Goal: Information Seeking & Learning: Learn about a topic

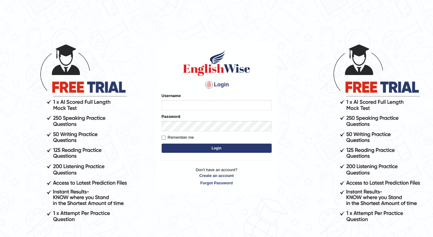
type input "Tshering_Phuntsho2025"
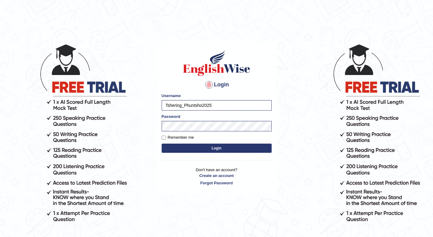
click at [200, 149] on button "Login" at bounding box center [217, 147] width 110 height 9
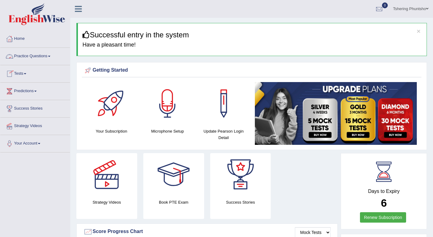
click at [28, 57] on link "Practice Questions" at bounding box center [35, 55] width 70 height 15
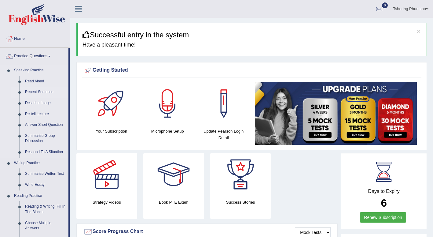
click at [26, 93] on link "Repeat Sentence" at bounding box center [45, 91] width 46 height 11
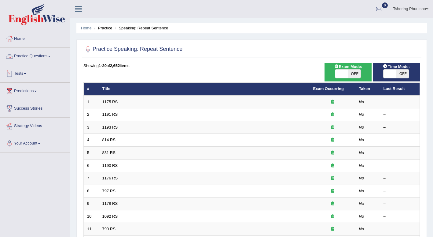
click at [28, 60] on link "Practice Questions" at bounding box center [35, 55] width 70 height 15
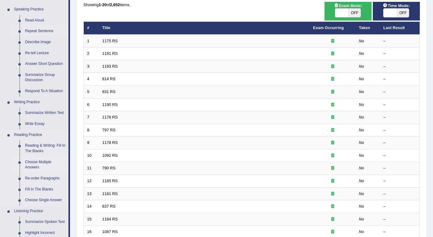
scroll to position [61, 0]
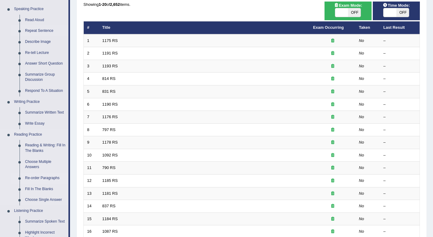
click at [34, 176] on link "Re-order Paragraphs" at bounding box center [45, 177] width 46 height 11
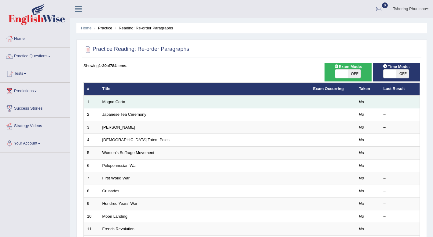
click at [245, 102] on td "Magna Carta" at bounding box center [204, 101] width 211 height 13
click at [110, 103] on link "Magna Carta" at bounding box center [113, 101] width 23 height 5
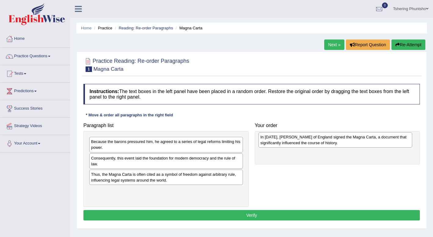
drag, startPoint x: 112, startPoint y: 159, endPoint x: 282, endPoint y: 137, distance: 170.7
click at [282, 138] on div "In 1215, King John of England signed the Magna Carta, a document that significa…" at bounding box center [336, 139] width 154 height 15
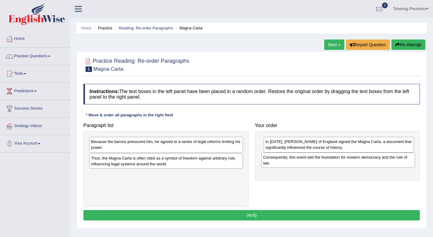
drag, startPoint x: 122, startPoint y: 164, endPoint x: 291, endPoint y: 160, distance: 168.7
click at [291, 161] on div "Consequently, this event laid the foundation for modern democracy and the rule …" at bounding box center [338, 159] width 154 height 15
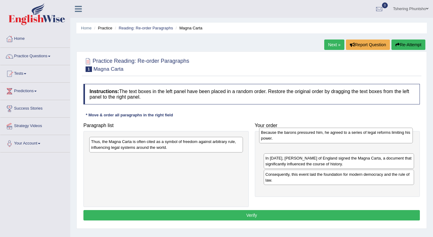
drag, startPoint x: 124, startPoint y: 145, endPoint x: 293, endPoint y: 135, distance: 169.0
click at [293, 135] on div "Because the barons pressured him, he agreed to a series of legal reforms limiti…" at bounding box center [336, 134] width 154 height 15
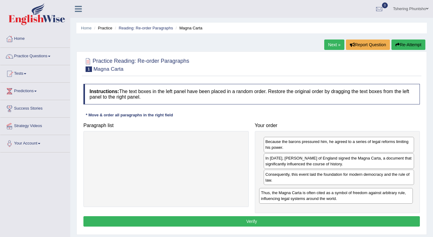
drag, startPoint x: 137, startPoint y: 146, endPoint x: 307, endPoint y: 196, distance: 176.9
click at [307, 197] on div "Thus, the Magna Carta is often cited as a symbol of freedom against arbitrary r…" at bounding box center [336, 195] width 154 height 15
click at [249, 221] on button "Verify" at bounding box center [251, 221] width 337 height 10
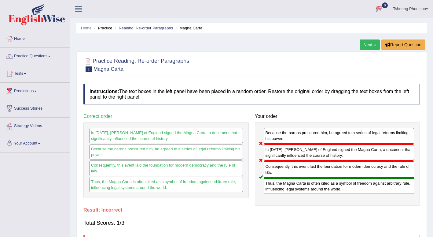
click at [369, 45] on link "Next »" at bounding box center [370, 44] width 20 height 10
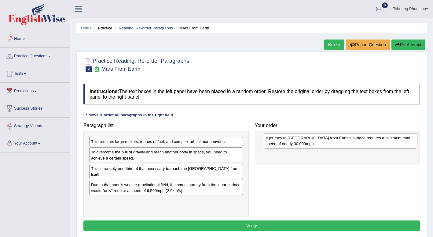
drag, startPoint x: 113, startPoint y: 188, endPoint x: 287, endPoint y: 141, distance: 180.7
click at [287, 141] on div "A journey to [GEOGRAPHIC_DATA] from Earth's surface requires a minimum total sp…" at bounding box center [341, 140] width 154 height 15
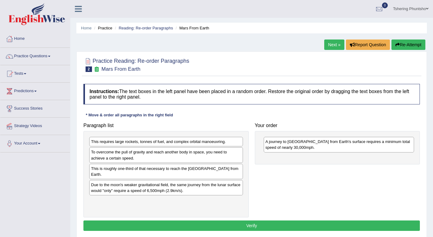
click at [142, 191] on div "Due to the moon's weaker gravitational field, the same journey from the lunar s…" at bounding box center [166, 187] width 154 height 15
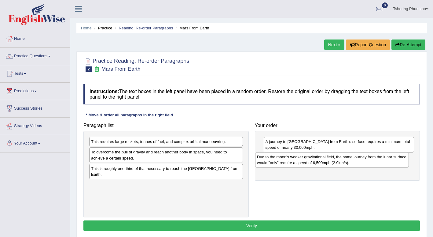
drag, startPoint x: 142, startPoint y: 191, endPoint x: 307, endPoint y: 164, distance: 167.2
click at [308, 163] on div "Due to the moon's weaker gravitational field, the same journey from the lunar s…" at bounding box center [332, 159] width 154 height 15
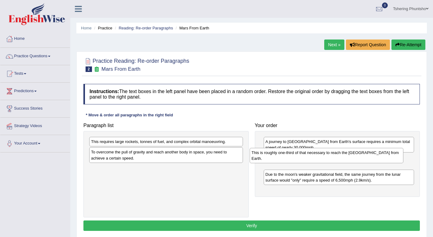
drag, startPoint x: 122, startPoint y: 171, endPoint x: 280, endPoint y: 156, distance: 158.1
click at [280, 155] on div "This is roughly one-third of that necessary to reach the International Space St…" at bounding box center [327, 155] width 154 height 15
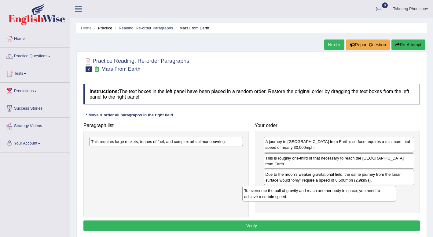
drag, startPoint x: 154, startPoint y: 157, endPoint x: 305, endPoint y: 195, distance: 156.2
click at [307, 195] on div "To overcome the pull of gravity and reach another body in space, you need to ac…" at bounding box center [319, 193] width 154 height 15
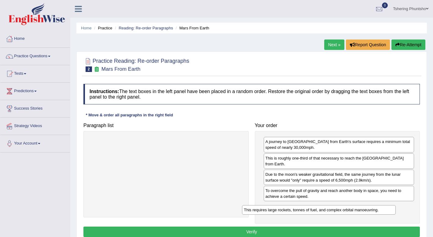
drag, startPoint x: 154, startPoint y: 144, endPoint x: 306, endPoint y: 212, distance: 166.8
click at [307, 212] on div "This requires large rockets, tonnes of fuel, and complex orbital manoeuvring." at bounding box center [319, 209] width 154 height 9
click at [248, 231] on button "Verify" at bounding box center [251, 231] width 337 height 10
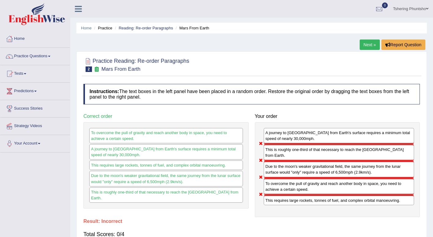
click at [371, 45] on link "Next »" at bounding box center [370, 44] width 20 height 10
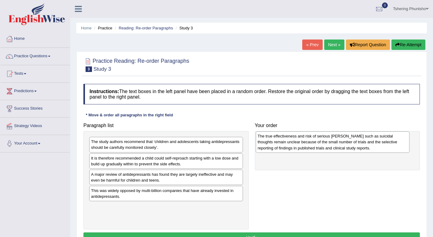
drag, startPoint x: 164, startPoint y: 215, endPoint x: 329, endPoint y: 145, distance: 179.6
click at [329, 144] on div "The true effectiveness and risk of serious [PERSON_NAME] such as suicidal thoug…" at bounding box center [333, 141] width 154 height 21
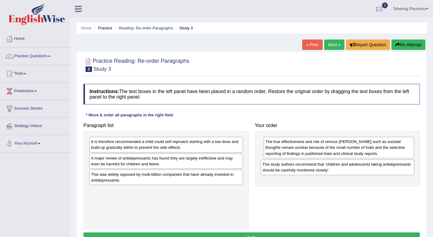
drag, startPoint x: 117, startPoint y: 145, endPoint x: 289, endPoint y: 167, distance: 173.0
click at [289, 167] on div "The study authors recommend that ‘children and adolescents taking antidepressan…" at bounding box center [338, 166] width 154 height 15
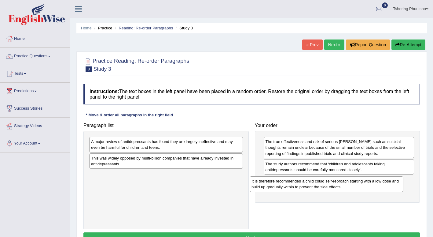
drag, startPoint x: 123, startPoint y: 144, endPoint x: 284, endPoint y: 182, distance: 165.4
click at [284, 183] on div "It is therefore recommended a child could self-reproach starting with a low dos…" at bounding box center [327, 183] width 154 height 15
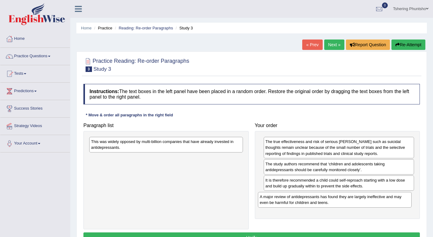
drag, startPoint x: 133, startPoint y: 147, endPoint x: 298, endPoint y: 200, distance: 173.6
click at [298, 200] on div "A major review of antidepressants has found they are largely ineffective and ma…" at bounding box center [335, 199] width 154 height 15
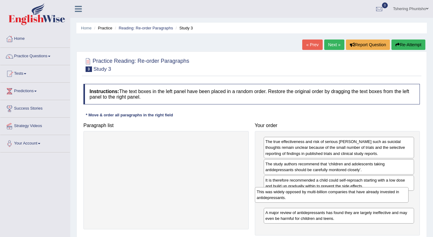
drag, startPoint x: 128, startPoint y: 144, endPoint x: 295, endPoint y: 194, distance: 173.8
click at [295, 194] on div "This was widely opposed by multi-billion companies that have already invested i…" at bounding box center [332, 194] width 154 height 15
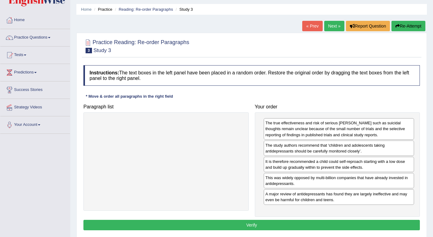
scroll to position [31, 0]
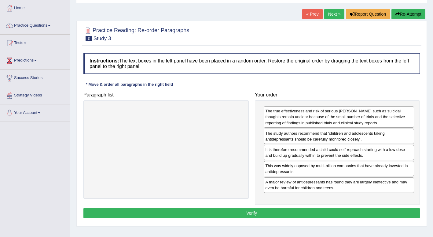
click at [199, 211] on button "Verify" at bounding box center [251, 213] width 337 height 10
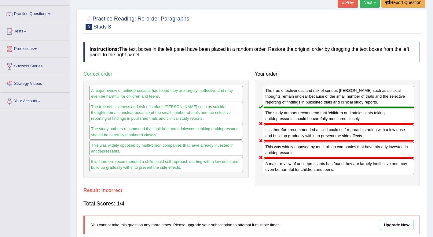
scroll to position [0, 0]
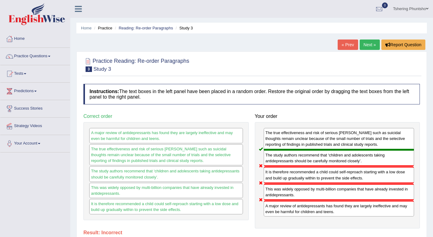
click at [370, 46] on link "Next »" at bounding box center [370, 44] width 20 height 10
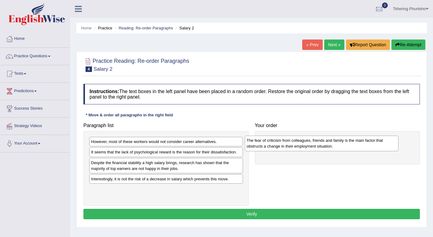
drag, startPoint x: 173, startPoint y: 145, endPoint x: 328, endPoint y: 144, distance: 155.6
click at [328, 144] on div "The fear of criticism from colleagues, friends and family is the main factor th…" at bounding box center [322, 142] width 154 height 15
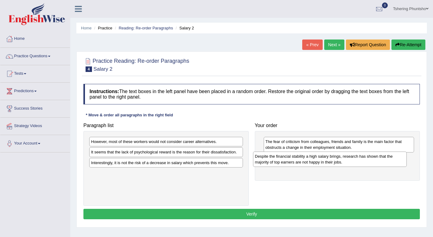
drag, startPoint x: 129, startPoint y: 167, endPoint x: 293, endPoint y: 160, distance: 164.0
click at [293, 160] on div "Despite the financial stability a high salary brings, research has shown that t…" at bounding box center [330, 158] width 154 height 15
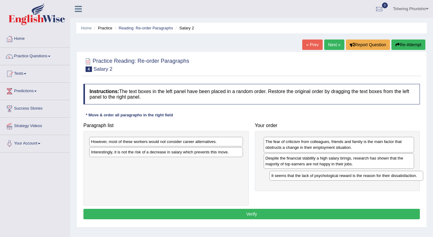
drag, startPoint x: 153, startPoint y: 153, endPoint x: 335, endPoint y: 175, distance: 182.8
click at [334, 176] on div "It seems that the lack of psychological reward is the reason for their dissatis…" at bounding box center [347, 175] width 154 height 9
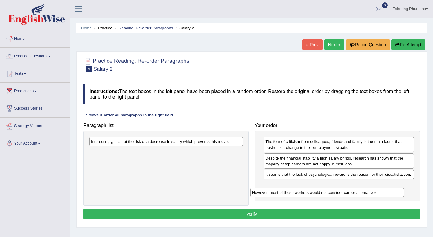
drag, startPoint x: 155, startPoint y: 142, endPoint x: 316, endPoint y: 192, distance: 168.8
click at [316, 192] on div "However, most of these workers would not consider career alternatives." at bounding box center [327, 191] width 154 height 9
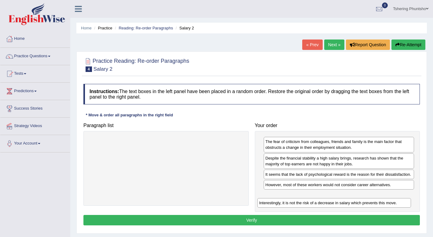
drag, startPoint x: 183, startPoint y: 143, endPoint x: 351, endPoint y: 204, distance: 178.8
click at [352, 204] on div "Interestingly, it is not the risk of a decrease in salary which prevents this m…" at bounding box center [334, 202] width 154 height 9
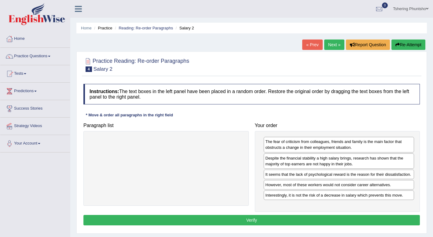
drag, startPoint x: 244, startPoint y: 231, endPoint x: 245, endPoint y: 228, distance: 3.9
click at [245, 228] on div "Instructions: The text boxes in the left panel have been placed in a random ord…" at bounding box center [252, 155] width 340 height 149
click at [245, 225] on button "Verify" at bounding box center [251, 220] width 337 height 10
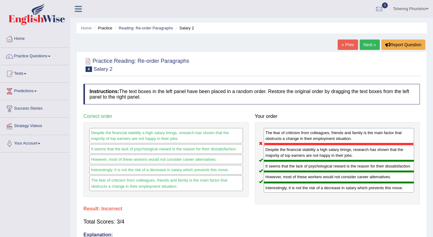
click at [373, 44] on link "Next »" at bounding box center [370, 44] width 20 height 10
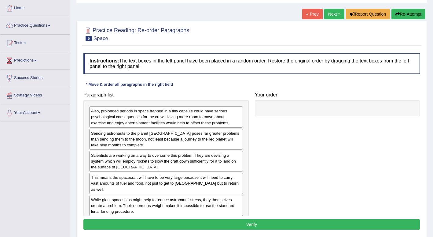
scroll to position [61, 0]
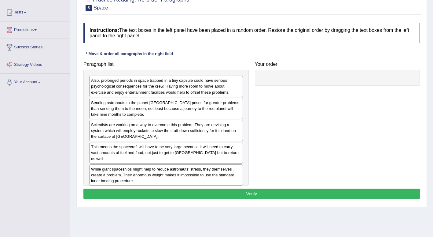
click at [144, 170] on div "While giant spaceships might help to reduce astronauts' stress, they themselves…" at bounding box center [166, 174] width 154 height 21
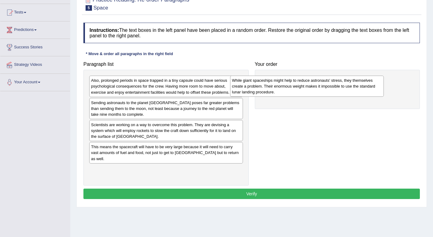
drag, startPoint x: 148, startPoint y: 170, endPoint x: 291, endPoint y: 83, distance: 166.7
click at [291, 83] on div "While giant spaceships might help to reduce astronauts' stress, they themselves…" at bounding box center [307, 85] width 154 height 21
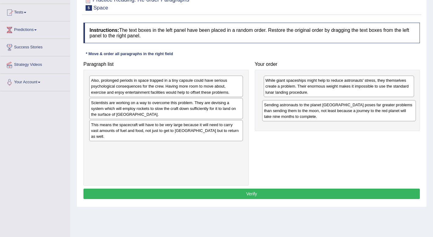
drag, startPoint x: 118, startPoint y: 109, endPoint x: 291, endPoint y: 111, distance: 173.0
click at [291, 111] on div "Sending astronauts to the planet Mars poses far greater problems than sending t…" at bounding box center [339, 110] width 154 height 21
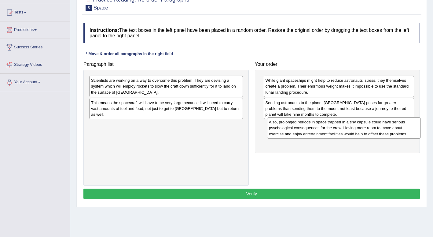
drag, startPoint x: 146, startPoint y: 89, endPoint x: 324, endPoint y: 130, distance: 182.9
click at [324, 130] on div "Also, prolonged periods in space trapped in a tiny capsule could have serious p…" at bounding box center [344, 127] width 154 height 21
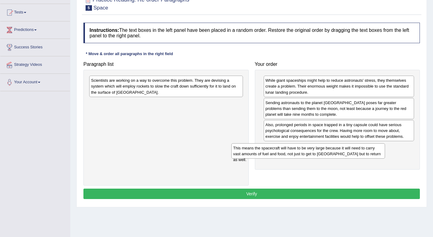
drag, startPoint x: 150, startPoint y: 107, endPoint x: 292, endPoint y: 151, distance: 148.3
click at [292, 151] on div "This means the spacecraft will have to be very large because it will need to ca…" at bounding box center [308, 150] width 154 height 15
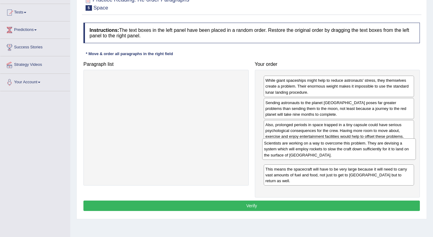
drag, startPoint x: 166, startPoint y: 88, endPoint x: 330, endPoint y: 148, distance: 174.6
click at [330, 148] on div "Scientists are working on a way to overcome this problem. They are devising a s…" at bounding box center [339, 148] width 154 height 21
click at [259, 200] on button "Verify" at bounding box center [251, 205] width 337 height 10
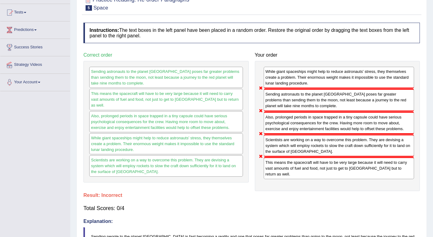
click at [264, 208] on div "Instructions: The text boxes in the left panel have been placed in a random ord…" at bounding box center [252, 181] width 340 height 323
drag, startPoint x: -1, startPoint y: 252, endPoint x: 191, endPoint y: 187, distance: 203.2
click at [191, 192] on h4 "Result:" at bounding box center [251, 195] width 337 height 6
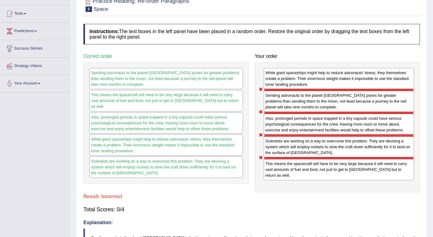
scroll to position [0, 0]
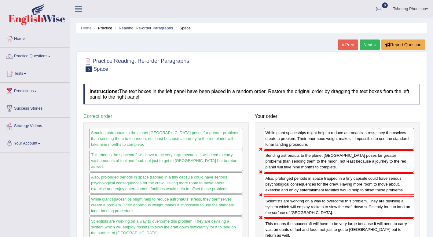
click at [372, 44] on link "Next »" at bounding box center [370, 44] width 20 height 10
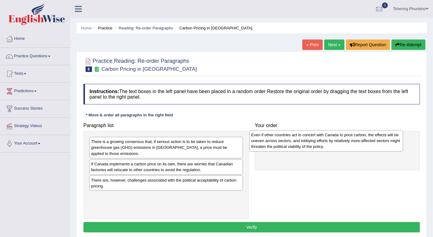
drag, startPoint x: 129, startPoint y: 205, endPoint x: 288, endPoint y: 145, distance: 170.4
click at [288, 145] on div "Even if other countries act in concert with Canada to price carbon, the effects…" at bounding box center [326, 140] width 154 height 21
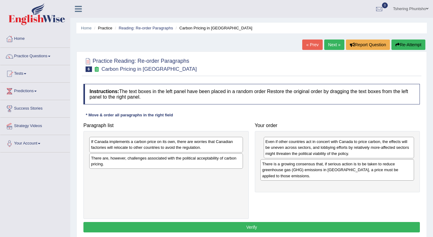
drag, startPoint x: 110, startPoint y: 148, endPoint x: 281, endPoint y: 170, distance: 172.6
click at [281, 170] on div "There is a growing consensus that, if serious action is to be taken to reduce g…" at bounding box center [337, 169] width 154 height 21
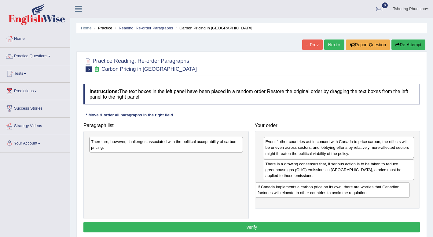
drag, startPoint x: 140, startPoint y: 144, endPoint x: 307, endPoint y: 189, distance: 172.6
click at [307, 189] on div "If Canada implements a carbon price on its own, there are worries that Canadian…" at bounding box center [333, 189] width 154 height 15
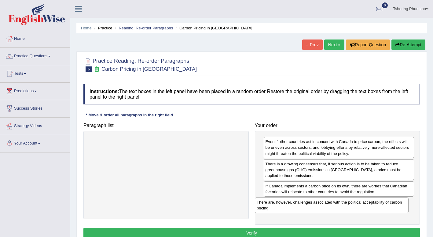
drag, startPoint x: 138, startPoint y: 146, endPoint x: 306, endPoint y: 207, distance: 178.9
click at [306, 207] on div "There are, however, challenges associated with the political acceptability of c…" at bounding box center [332, 204] width 154 height 15
click at [263, 231] on button "Verify" at bounding box center [251, 232] width 337 height 10
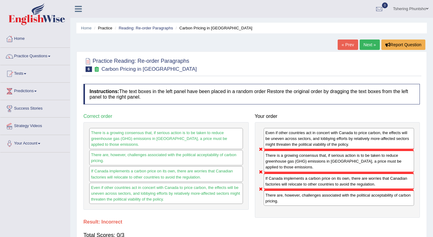
drag, startPoint x: 285, startPoint y: 165, endPoint x: 283, endPoint y: 147, distance: 18.4
click at [283, 146] on div "Even if other countries act in concert with Canada to price carbon, the effects…" at bounding box center [337, 169] width 165 height 95
click at [371, 46] on link "Next »" at bounding box center [370, 44] width 20 height 10
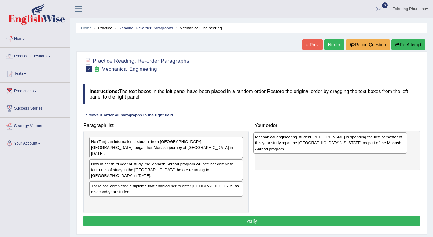
drag, startPoint x: 118, startPoint y: 149, endPoint x: 282, endPoint y: 144, distance: 164.2
click at [282, 144] on div "Mechanical engineering student Ne Tan is spending the first semester of this ye…" at bounding box center [330, 142] width 154 height 21
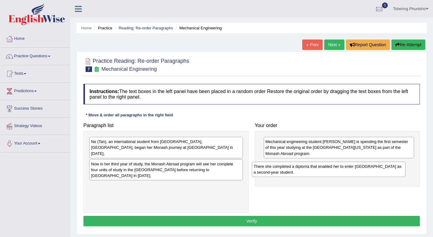
drag, startPoint x: 165, startPoint y: 179, endPoint x: 327, endPoint y: 171, distance: 162.8
click at [327, 171] on div "There she completed a diploma that enabled her to enter Monash University as a …" at bounding box center [329, 168] width 154 height 15
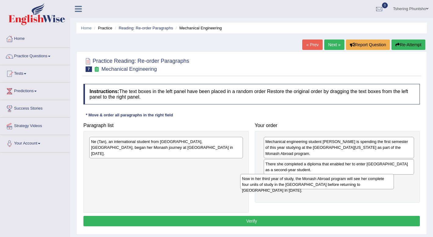
drag, startPoint x: 153, startPoint y: 162, endPoint x: 304, endPoint y: 182, distance: 152.4
click at [304, 182] on div "Now in her third year of study, the Monash Abroad program will see her complete…" at bounding box center [317, 181] width 154 height 15
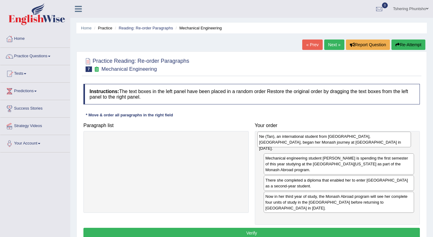
drag, startPoint x: 167, startPoint y: 145, endPoint x: 333, endPoint y: 139, distance: 166.1
click at [333, 139] on div "Ne (Tan), an international student from Shanghai, China, began her Monash journ…" at bounding box center [334, 138] width 154 height 15
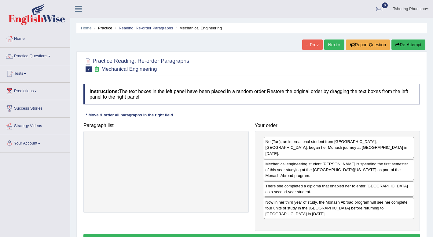
click at [253, 234] on button "Verify" at bounding box center [251, 239] width 337 height 10
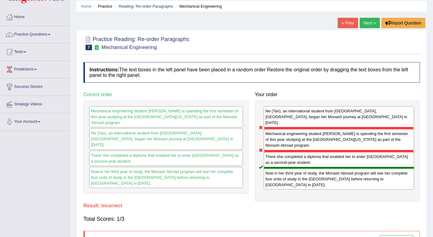
scroll to position [31, 0]
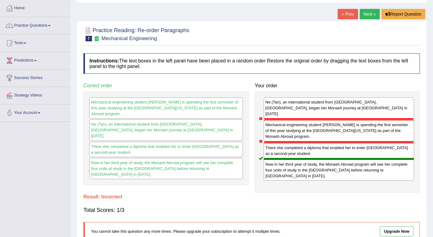
click at [369, 15] on link "Next »" at bounding box center [370, 14] width 20 height 10
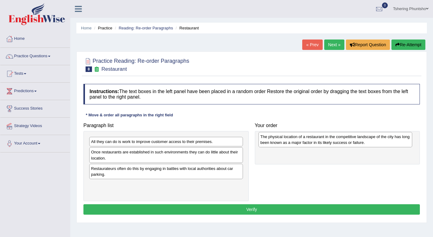
drag, startPoint x: 189, startPoint y: 170, endPoint x: 356, endPoint y: 139, distance: 170.7
click at [356, 139] on div "The physical location of a restaurant in the competitive landscape of the city …" at bounding box center [336, 139] width 154 height 15
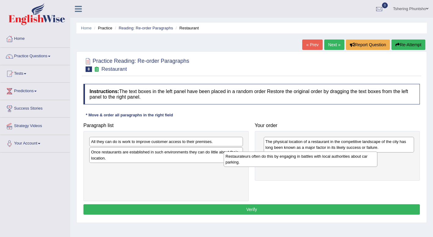
drag, startPoint x: 163, startPoint y: 173, endPoint x: 298, endPoint y: 160, distance: 135.0
click at [298, 160] on div "Restaurateurs often do this by engaging in battles with local authorities about…" at bounding box center [301, 158] width 154 height 15
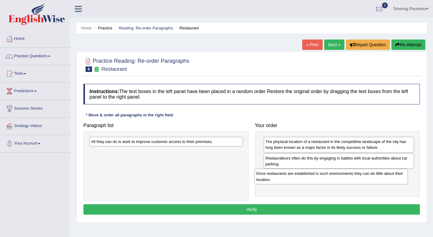
drag, startPoint x: 169, startPoint y: 156, endPoint x: 333, endPoint y: 177, distance: 164.9
click at [333, 177] on div "Once restaurants are established in such environments they can do little about …" at bounding box center [331, 175] width 154 height 15
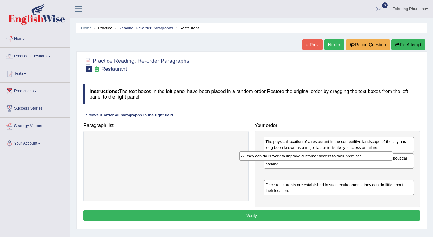
drag, startPoint x: 176, startPoint y: 145, endPoint x: 325, endPoint y: 159, distance: 149.3
click at [325, 159] on div "All they can do is work to improve customer access to their premises." at bounding box center [316, 155] width 154 height 9
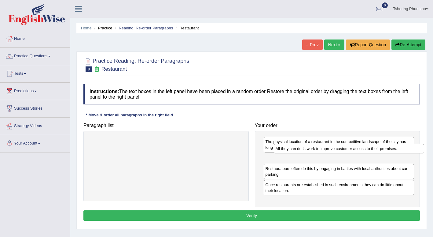
drag, startPoint x: 329, startPoint y: 152, endPoint x: 331, endPoint y: 147, distance: 5.6
click at [332, 146] on div "All they can do is work to improve customer access to their premises." at bounding box center [349, 148] width 151 height 9
click at [223, 215] on button "Verify" at bounding box center [251, 215] width 337 height 10
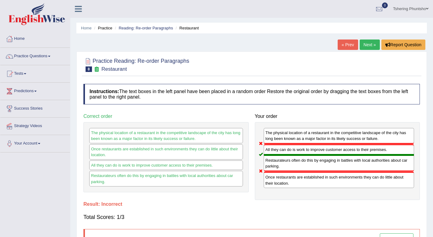
click at [375, 45] on link "Next »" at bounding box center [370, 44] width 20 height 10
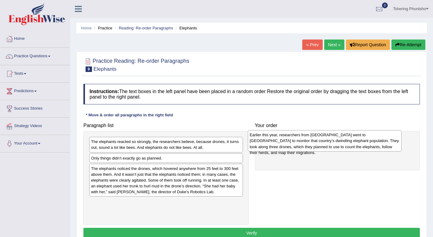
drag, startPoint x: 122, startPoint y: 209, endPoint x: 281, endPoint y: 142, distance: 172.3
click at [281, 142] on div "Earlier this year, researchers from [GEOGRAPHIC_DATA] went to [GEOGRAPHIC_DATA]…" at bounding box center [325, 140] width 154 height 21
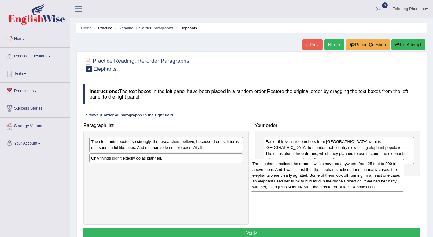
drag, startPoint x: 134, startPoint y: 173, endPoint x: 296, endPoint y: 168, distance: 161.5
click at [296, 168] on div "The elephants noticed the drones, which hovered anywhere from 25 feet to 300 fe…" at bounding box center [328, 175] width 154 height 33
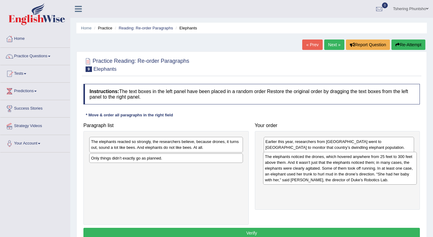
drag, startPoint x: 196, startPoint y: 177, endPoint x: 367, endPoint y: 166, distance: 171.5
click at [367, 166] on div "The elephants noticed the drones, which hovered anywhere from 25 feet to 300 fe…" at bounding box center [340, 168] width 154 height 33
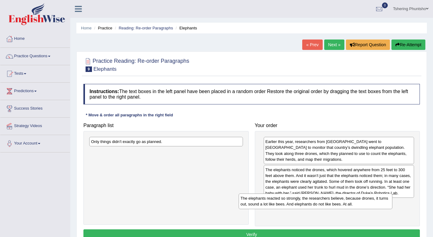
drag, startPoint x: 184, startPoint y: 144, endPoint x: 329, endPoint y: 201, distance: 155.7
click at [329, 201] on div "The elephants reacted so strongly, the researchers believe, because drones, it …" at bounding box center [316, 200] width 154 height 15
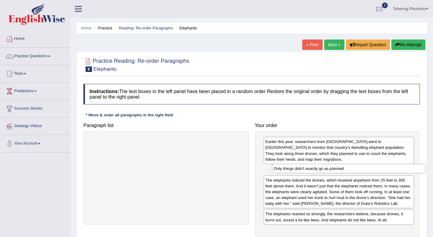
drag, startPoint x: 162, startPoint y: 143, endPoint x: 344, endPoint y: 169, distance: 184.1
click at [344, 169] on div "Only things didn’t exactly go as planned." at bounding box center [349, 168] width 154 height 9
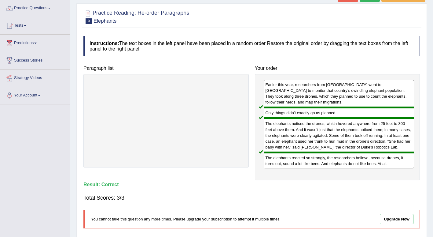
scroll to position [31, 0]
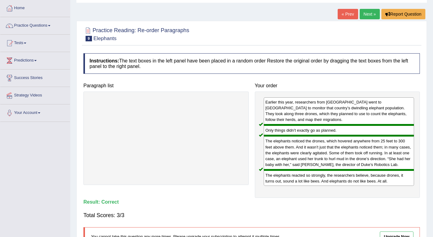
click at [367, 15] on link "Next »" at bounding box center [370, 14] width 20 height 10
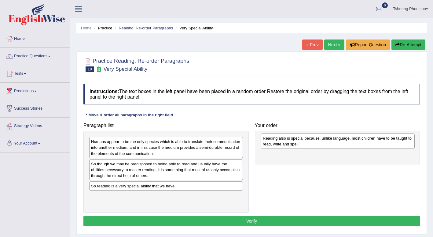
drag, startPoint x: 98, startPoint y: 168, endPoint x: 269, endPoint y: 142, distance: 172.6
click at [269, 142] on div "Reading also is special because, unlike language, most children have to be taug…" at bounding box center [338, 140] width 154 height 15
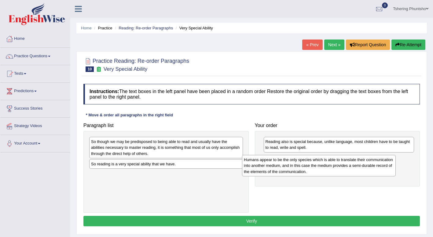
drag, startPoint x: 120, startPoint y: 144, endPoint x: 273, endPoint y: 162, distance: 153.9
click at [273, 162] on div "Humans appear to be the only species which is able to translate their communica…" at bounding box center [319, 165] width 154 height 21
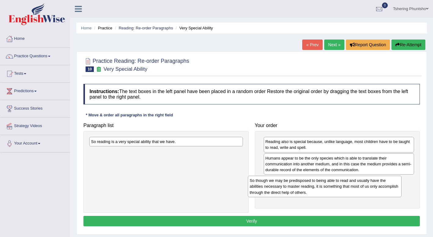
drag, startPoint x: 171, startPoint y: 152, endPoint x: 324, endPoint y: 183, distance: 155.9
click at [325, 183] on div "So though we may be predisposed to being able to read and usually have the abil…" at bounding box center [325, 185] width 154 height 21
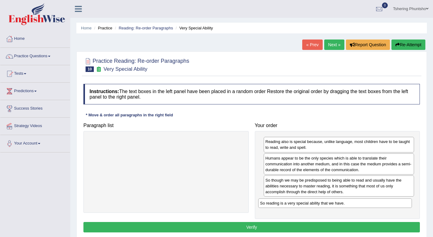
drag, startPoint x: 151, startPoint y: 145, endPoint x: 320, endPoint y: 205, distance: 179.1
click at [320, 205] on div "So reading is a very special ability that we have." at bounding box center [335, 202] width 154 height 9
click at [218, 227] on button "Verify" at bounding box center [251, 227] width 337 height 10
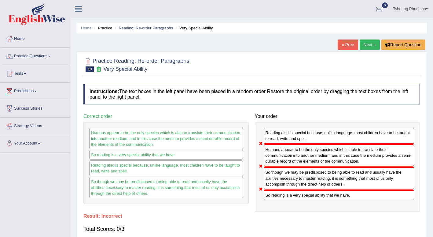
click at [370, 45] on link "Next »" at bounding box center [370, 44] width 20 height 10
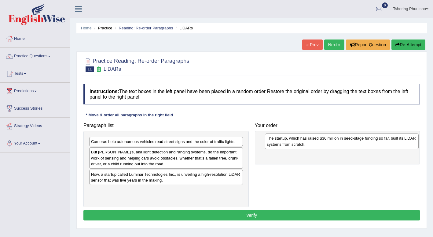
drag, startPoint x: 125, startPoint y: 156, endPoint x: 300, endPoint y: 142, distance: 175.7
click at [300, 142] on div "The startup, which has raised $36 million in seed-stage funding so far, built i…" at bounding box center [342, 140] width 154 height 15
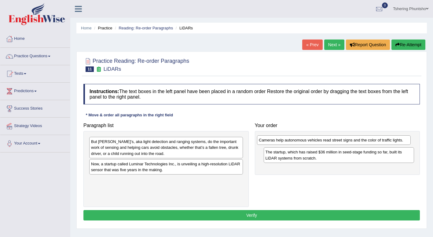
drag, startPoint x: 148, startPoint y: 141, endPoint x: 314, endPoint y: 141, distance: 165.7
click at [314, 141] on div "Cameras help autonomous vehicles read street signs and the color of traffic lig…" at bounding box center [334, 139] width 154 height 9
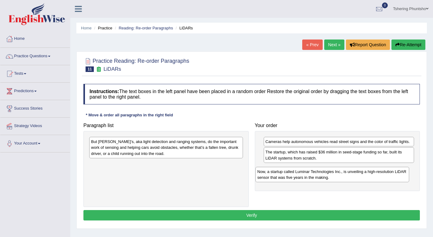
drag, startPoint x: 150, startPoint y: 164, endPoint x: 308, endPoint y: 168, distance: 158.1
click at [315, 171] on div "Now, a startup called Luminar Technologies Inc., is unveiling a high-resolution…" at bounding box center [333, 174] width 154 height 15
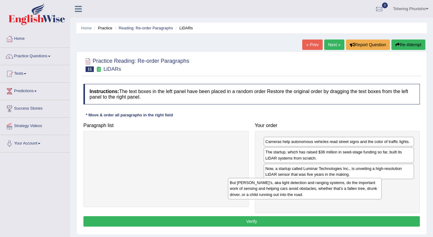
drag, startPoint x: 187, startPoint y: 142, endPoint x: 335, endPoint y: 181, distance: 152.9
click at [334, 182] on div "But LIDAR’s, aka light detection and ranging systems, do the important work of …" at bounding box center [305, 188] width 154 height 21
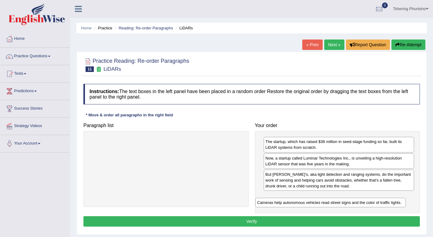
drag, startPoint x: 317, startPoint y: 140, endPoint x: 309, endPoint y: 200, distance: 60.7
click at [309, 201] on div "Cameras help autonomous vehicles read street signs and the color of traffic lig…" at bounding box center [331, 201] width 151 height 9
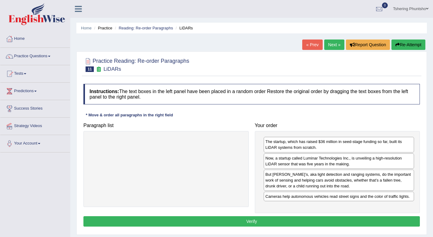
click at [269, 220] on button "Verify" at bounding box center [251, 221] width 337 height 10
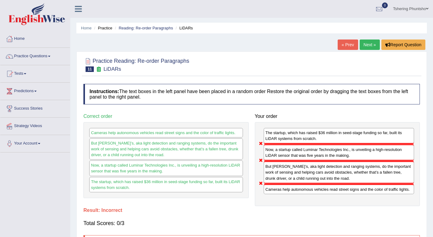
click at [372, 45] on link "Next »" at bounding box center [370, 44] width 20 height 10
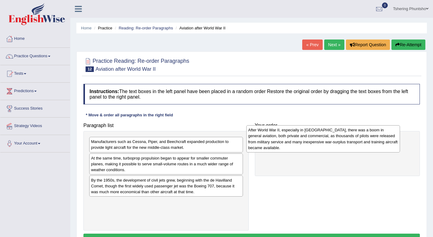
drag, startPoint x: 148, startPoint y: 153, endPoint x: 304, endPoint y: 142, distance: 156.6
click at [304, 142] on div "After World War II, especially in North America, there was a boom in general av…" at bounding box center [323, 138] width 154 height 27
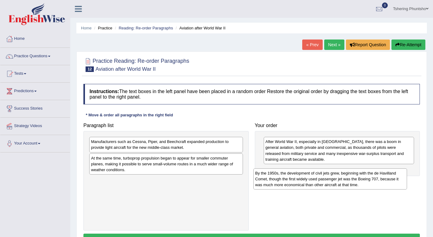
drag, startPoint x: 146, startPoint y: 191, endPoint x: 310, endPoint y: 184, distance: 164.3
click at [310, 184] on div "By the 1950s, the development of civil jets grew, beginning with the de Havilla…" at bounding box center [330, 178] width 154 height 21
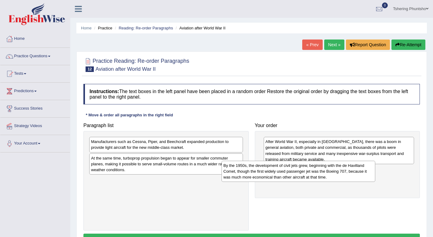
drag, startPoint x: 216, startPoint y: 190, endPoint x: 361, endPoint y: 183, distance: 145.4
click at [361, 182] on div "By the 1950s, the development of civil jets grew, beginning with the de Havilla…" at bounding box center [299, 170] width 154 height 21
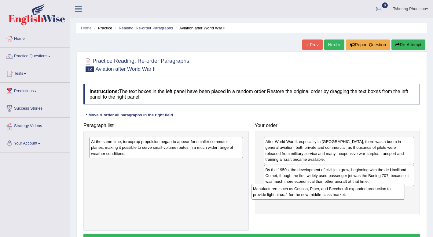
drag, startPoint x: 167, startPoint y: 149, endPoint x: 316, endPoint y: 191, distance: 154.6
click at [316, 191] on div "Manufacturers such as Cessna, Piper, and Beechcraft expanded production to prov…" at bounding box center [328, 191] width 154 height 15
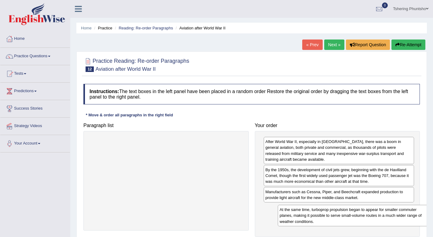
drag, startPoint x: 149, startPoint y: 153, endPoint x: 331, endPoint y: 216, distance: 192.7
click at [331, 217] on div "At the same time, turboprop propulsion began to appear for smaller commuter pla…" at bounding box center [355, 214] width 154 height 21
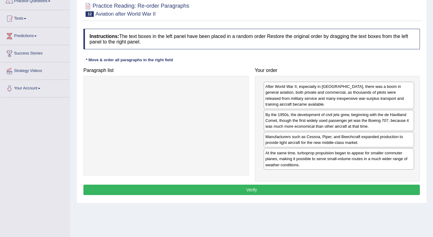
scroll to position [61, 0]
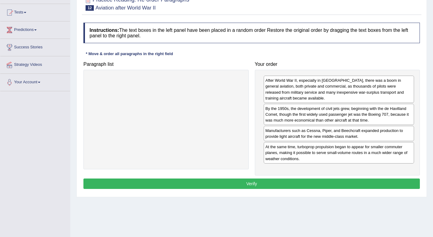
click at [217, 182] on button "Verify" at bounding box center [251, 183] width 337 height 10
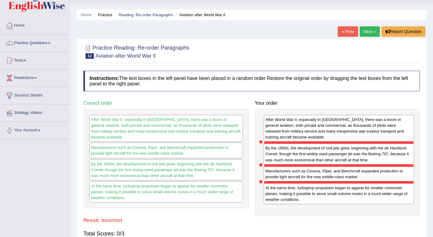
scroll to position [0, 0]
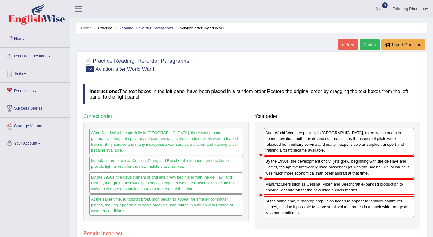
click at [366, 44] on link "Next »" at bounding box center [370, 44] width 20 height 10
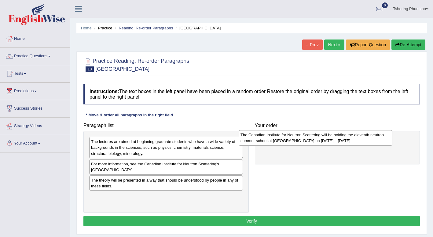
drag, startPoint x: 136, startPoint y: 145, endPoint x: 288, endPoint y: 137, distance: 152.8
click at [288, 137] on div "The Canadian Institute for Neutron Scattering will be holding the eleventh neut…" at bounding box center [316, 137] width 154 height 15
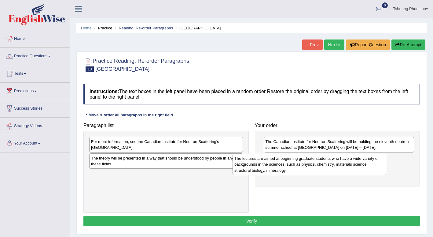
drag, startPoint x: 150, startPoint y: 150, endPoint x: 296, endPoint y: 164, distance: 147.1
click at [296, 164] on div "The lectures are aimed at beginning graduate students who have a wide variety o…" at bounding box center [310, 163] width 154 height 21
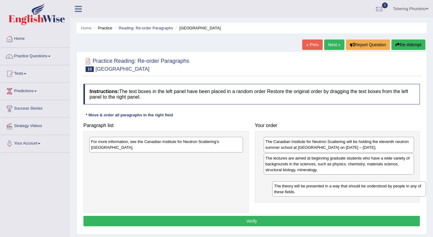
drag, startPoint x: 127, startPoint y: 162, endPoint x: 285, endPoint y: 184, distance: 159.5
click at [285, 184] on div "The theory will be presented in a way that should be understood by people in an…" at bounding box center [349, 188] width 154 height 15
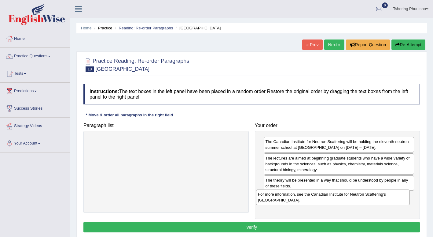
drag, startPoint x: 132, startPoint y: 146, endPoint x: 301, endPoint y: 201, distance: 177.2
click at [301, 201] on div "For more information, see the Canadian Institute for Neutron Scattering’s [GEOG…" at bounding box center [333, 196] width 154 height 15
click at [247, 227] on button "Verify" at bounding box center [251, 227] width 337 height 10
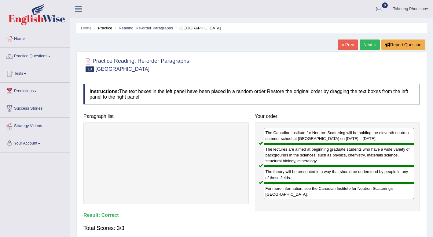
click at [372, 43] on link "Next »" at bounding box center [370, 44] width 20 height 10
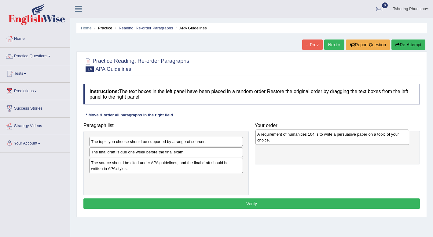
drag, startPoint x: 154, startPoint y: 165, endPoint x: 317, endPoint y: 138, distance: 165.2
click at [318, 138] on div "A requirement of humanities 104 is to write a persuasive paper on a topic of yo…" at bounding box center [333, 136] width 154 height 15
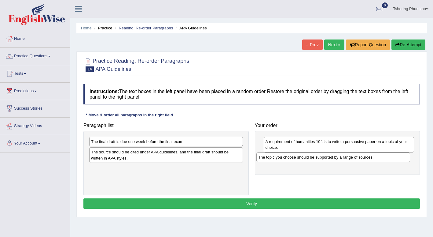
drag, startPoint x: 156, startPoint y: 142, endPoint x: 324, endPoint y: 157, distance: 167.9
click at [324, 157] on div "The topic you choose should be supported by a range of sources." at bounding box center [333, 156] width 154 height 9
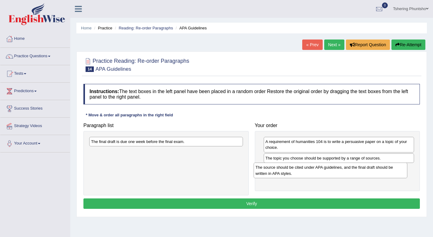
drag, startPoint x: 156, startPoint y: 156, endPoint x: 320, endPoint y: 172, distance: 165.1
click at [320, 172] on div "The source should be cited under APA guidelines, and the final draft should be …" at bounding box center [331, 169] width 154 height 15
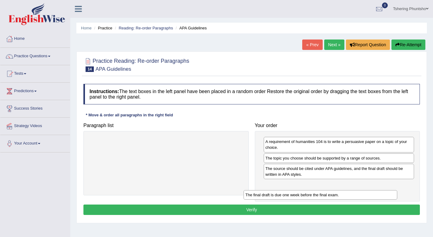
drag, startPoint x: 153, startPoint y: 143, endPoint x: 308, endPoint y: 193, distance: 162.8
click at [308, 194] on div "The final draft is due one week before the final exam." at bounding box center [321, 194] width 154 height 9
click at [258, 209] on button "Verify" at bounding box center [251, 209] width 337 height 10
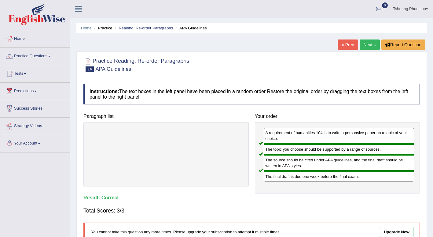
click at [368, 50] on link "Next »" at bounding box center [370, 44] width 20 height 10
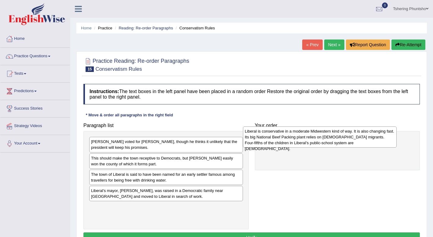
drag, startPoint x: 139, startPoint y: 184, endPoint x: 292, endPoint y: 140, distance: 159.0
click at [292, 140] on div "Liberal is conservative in a moderate Midwestern kind of way. It is also changi…" at bounding box center [320, 136] width 154 height 21
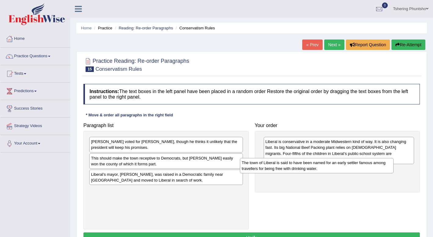
drag, startPoint x: 161, startPoint y: 181, endPoint x: 313, endPoint y: 170, distance: 152.0
click at [313, 170] on div "The town of Liberal is said to have been named for an early settler famous amon…" at bounding box center [317, 165] width 154 height 15
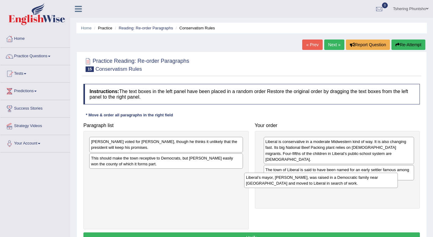
drag, startPoint x: 132, startPoint y: 178, endPoint x: 287, endPoint y: 181, distance: 155.0
click at [287, 181] on div "Liberal’s mayor, [PERSON_NAME], was raised in a Democratic family near [GEOGRAP…" at bounding box center [321, 179] width 154 height 15
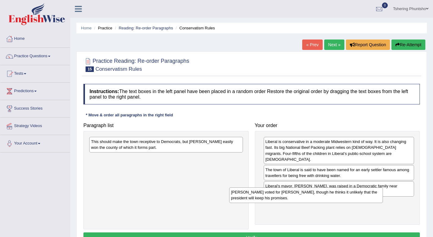
drag, startPoint x: 138, startPoint y: 146, endPoint x: 280, endPoint y: 197, distance: 150.9
click at [280, 197] on div "[PERSON_NAME] voted for [PERSON_NAME], though he thinks it unlikely that the pr…" at bounding box center [306, 194] width 154 height 15
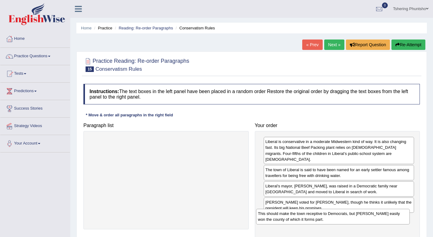
drag, startPoint x: 156, startPoint y: 147, endPoint x: 319, endPoint y: 219, distance: 178.4
click at [323, 219] on div "This should make the town receptive to Democrats, but [PERSON_NAME] easily won …" at bounding box center [333, 215] width 154 height 15
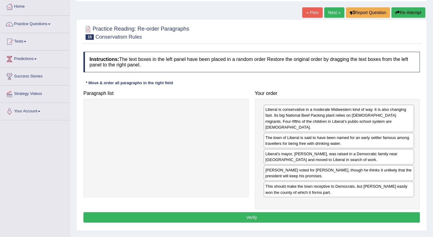
scroll to position [61, 0]
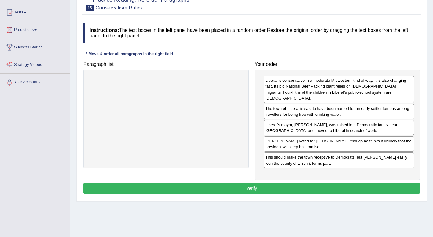
click at [224, 184] on button "Verify" at bounding box center [251, 188] width 337 height 10
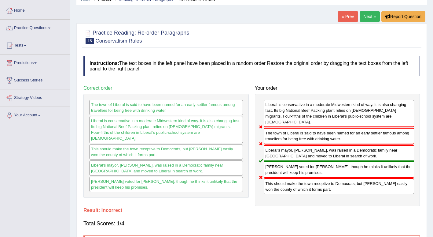
scroll to position [0, 0]
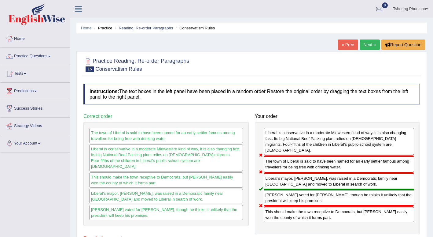
click at [369, 44] on link "Next »" at bounding box center [370, 44] width 20 height 10
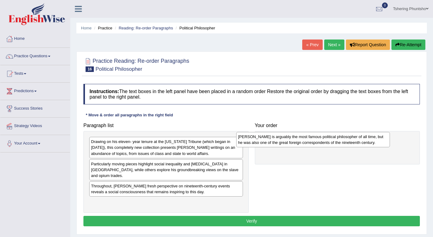
drag, startPoint x: 132, startPoint y: 168, endPoint x: 275, endPoint y: 144, distance: 144.5
click at [279, 141] on div "[PERSON_NAME] is arguably the most famous political philosopher of all time, bu…" at bounding box center [313, 139] width 154 height 15
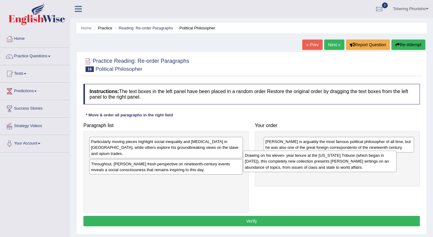
drag, startPoint x: 122, startPoint y: 150, endPoint x: 276, endPoint y: 164, distance: 154.4
click at [276, 164] on div "Drawing on his eleven- year tenure at the [US_STATE] Tribune (which began in [D…" at bounding box center [320, 160] width 154 height 21
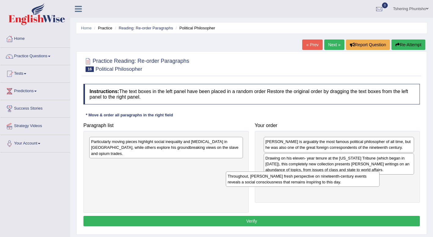
drag, startPoint x: 137, startPoint y: 164, endPoint x: 260, endPoint y: 183, distance: 124.6
click at [260, 183] on div "Throughout, [PERSON_NAME] fresh perspective on nineteenth-century events reveal…" at bounding box center [303, 178] width 154 height 15
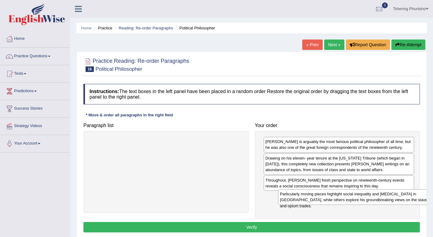
drag, startPoint x: 112, startPoint y: 146, endPoint x: 288, endPoint y: 201, distance: 184.6
click at [300, 198] on div "Particularly moving pieces highlight social inequality and starvation in Britai…" at bounding box center [355, 196] width 154 height 15
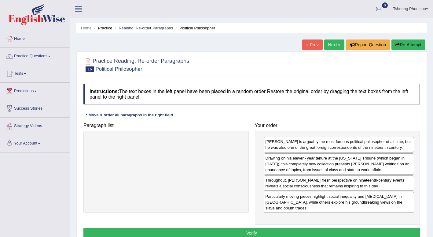
click at [232, 227] on button "Verify" at bounding box center [251, 232] width 337 height 10
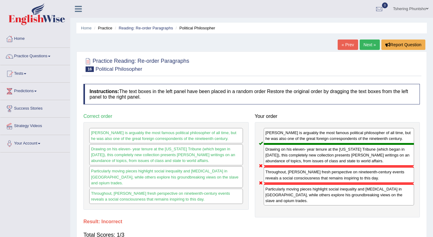
click at [367, 43] on link "Next »" at bounding box center [370, 44] width 20 height 10
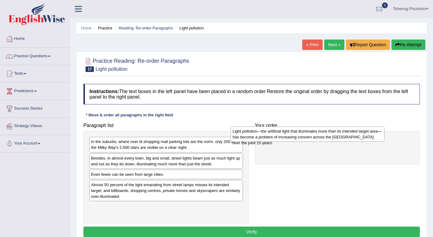
drag, startPoint x: 177, startPoint y: 190, endPoint x: 318, endPoint y: 136, distance: 151.3
click at [318, 136] on div "Light pollution—the artificial light that illuminates more than its intended ta…" at bounding box center [308, 133] width 154 height 15
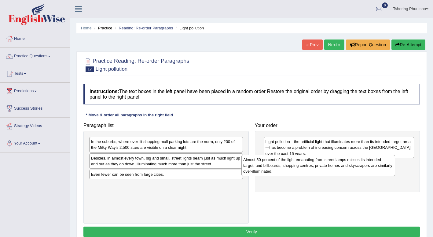
drag, startPoint x: 157, startPoint y: 195, endPoint x: 309, endPoint y: 171, distance: 154.2
click at [309, 171] on div "Almost 50 percent of the light emanating from street lamps misses its intended …" at bounding box center [318, 165] width 154 height 21
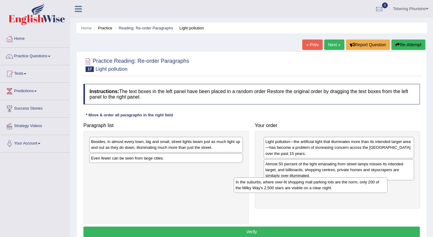
drag, startPoint x: 134, startPoint y: 149, endPoint x: 271, endPoint y: 187, distance: 141.2
click at [270, 188] on div "In the suburbs, where over-lit shopping mall parking lots are the norm, only 20…" at bounding box center [311, 184] width 154 height 15
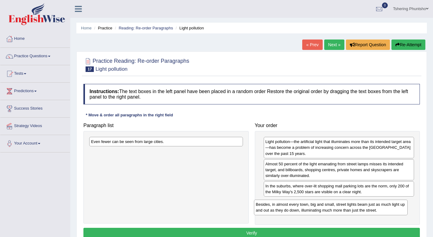
drag, startPoint x: 149, startPoint y: 143, endPoint x: 311, endPoint y: 204, distance: 172.6
click at [311, 205] on div "Besides, in almost every town, big and small, street lights beam just as much l…" at bounding box center [331, 206] width 154 height 15
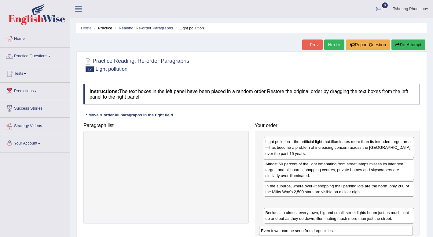
drag, startPoint x: 137, startPoint y: 151, endPoint x: 288, endPoint y: 231, distance: 171.5
click at [287, 232] on div "Even fewer can be seen from large cities." at bounding box center [336, 230] width 154 height 9
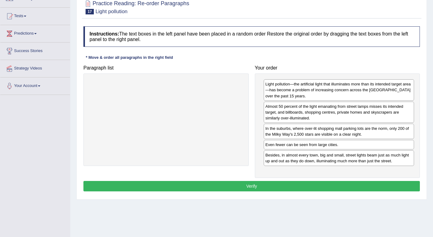
scroll to position [61, 0]
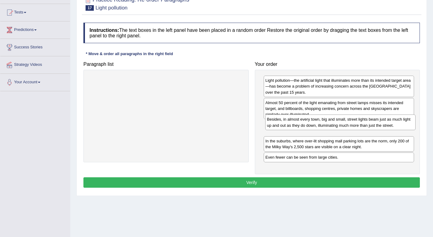
drag, startPoint x: 287, startPoint y: 157, endPoint x: 288, endPoint y: 125, distance: 32.1
click at [288, 125] on div "Besides, in almost every town, big and small, street lights beam just as much l…" at bounding box center [340, 121] width 151 height 15
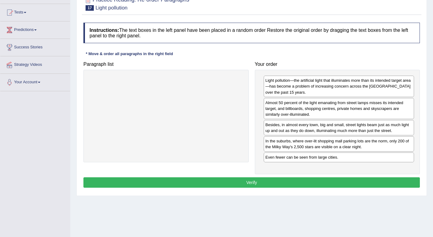
click at [253, 185] on button "Verify" at bounding box center [251, 182] width 337 height 10
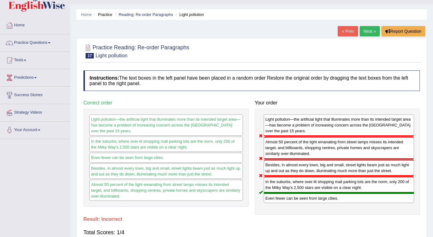
scroll to position [0, 0]
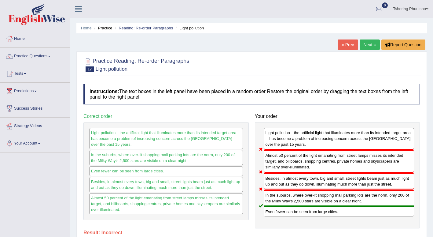
click at [372, 47] on link "Next »" at bounding box center [370, 44] width 20 height 10
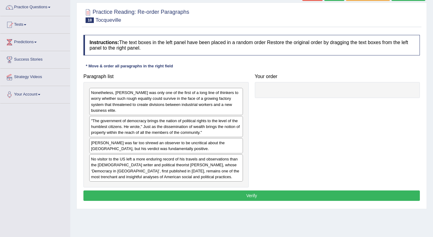
scroll to position [61, 0]
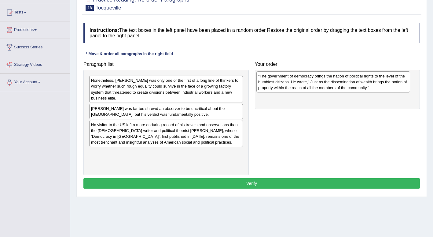
drag, startPoint x: 128, startPoint y: 112, endPoint x: 296, endPoint y: 80, distance: 170.3
click at [296, 80] on div ""The government of democracy brings the nation of political rights to the level…" at bounding box center [333, 81] width 154 height 21
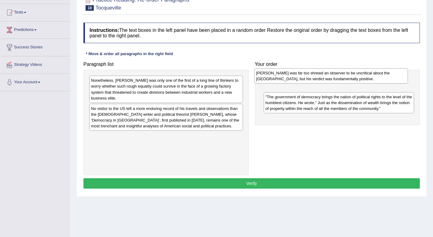
drag, startPoint x: 126, startPoint y: 114, endPoint x: 291, endPoint y: 79, distance: 168.8
click at [291, 79] on div "Tocqueville was far too shrewd an observer to be uncritical about the US, but h…" at bounding box center [331, 75] width 154 height 15
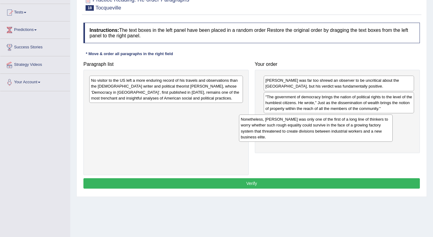
drag, startPoint x: 120, startPoint y: 92, endPoint x: 269, endPoint y: 131, distance: 154.3
click at [269, 131] on div "Nonetheless, Tocqueville was only one of the first of a long line of thinkers t…" at bounding box center [316, 127] width 154 height 27
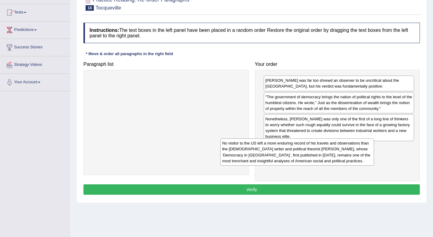
drag, startPoint x: 137, startPoint y: 92, endPoint x: 270, endPoint y: 156, distance: 147.6
click at [270, 157] on div "No visitor to the US left a more enduring record of his travels and observation…" at bounding box center [297, 151] width 154 height 27
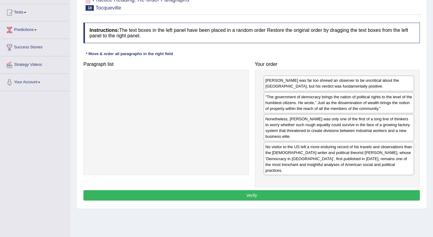
click at [221, 190] on button "Verify" at bounding box center [251, 195] width 337 height 10
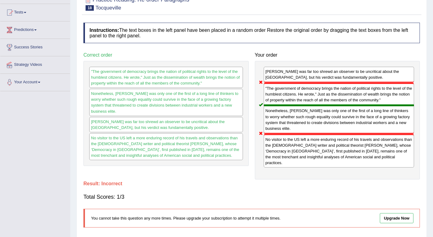
scroll to position [0, 0]
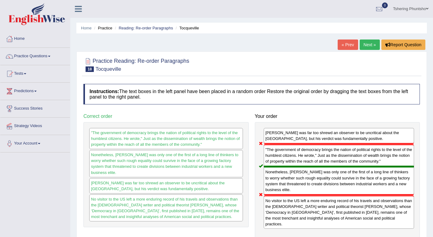
click at [366, 47] on link "Next »" at bounding box center [370, 44] width 20 height 10
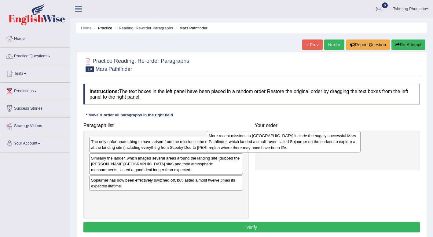
drag, startPoint x: 178, startPoint y: 151, endPoint x: 296, endPoint y: 145, distance: 118.1
click at [296, 145] on div "More recent missions to Mars include the hugely successful Mars Pathfinder, whi…" at bounding box center [284, 141] width 154 height 21
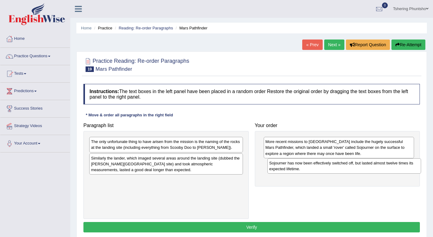
drag, startPoint x: 122, startPoint y: 185, endPoint x: 293, endPoint y: 168, distance: 172.0
click at [293, 168] on div "Sojourner has now been effectively switched off, but lasted almost twelve times…" at bounding box center [344, 165] width 154 height 15
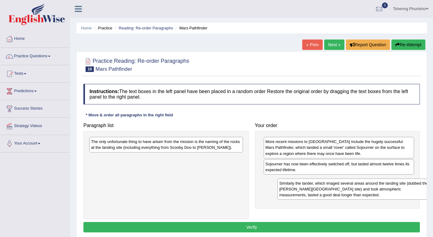
drag, startPoint x: 131, startPoint y: 167, endPoint x: 306, endPoint y: 190, distance: 176.9
click at [311, 193] on div "Similarly the lander, which imaged several areas around the landing site (dubbe…" at bounding box center [355, 188] width 154 height 21
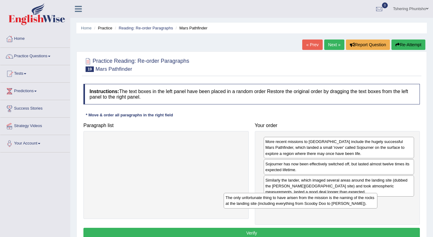
drag, startPoint x: 136, startPoint y: 144, endPoint x: 271, endPoint y: 199, distance: 145.8
click at [271, 200] on div "The only unfortunate thing to have arisen from the mission is the naming of the…" at bounding box center [301, 200] width 154 height 15
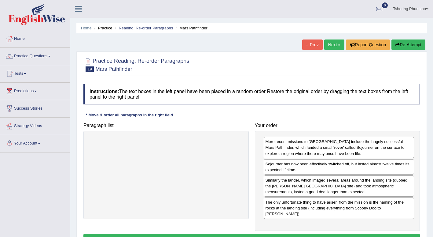
click at [243, 234] on button "Verify" at bounding box center [251, 239] width 337 height 10
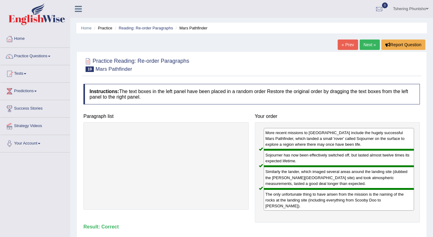
click at [366, 46] on link "Next »" at bounding box center [370, 44] width 20 height 10
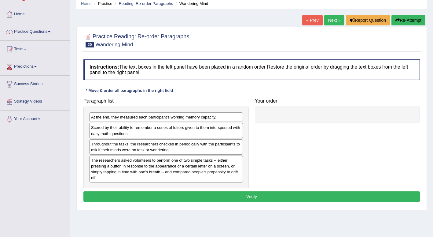
scroll to position [31, 0]
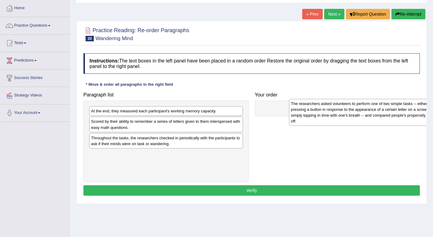
drag, startPoint x: 133, startPoint y: 167, endPoint x: 303, endPoint y: 110, distance: 179.1
click at [303, 110] on div "The researchers asked volunteers to perform one of two simple tasks -- either p…" at bounding box center [366, 112] width 154 height 27
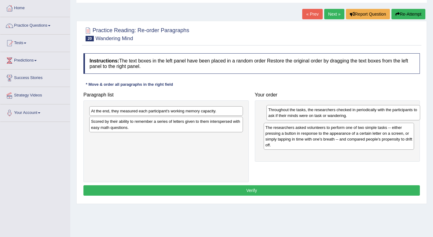
drag, startPoint x: 144, startPoint y: 142, endPoint x: 321, endPoint y: 114, distance: 179.5
click at [321, 114] on div "Throughout the tasks, the researchers checked in periodically with the particip…" at bounding box center [344, 112] width 154 height 15
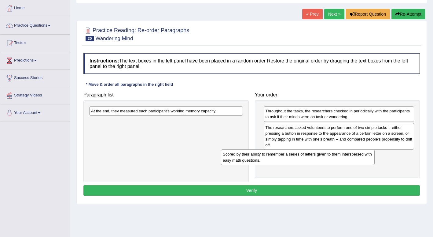
drag, startPoint x: 139, startPoint y: 122, endPoint x: 269, endPoint y: 154, distance: 134.5
click at [270, 154] on div "Scored by their ability to remember a series of letters given to them intersper…" at bounding box center [298, 156] width 154 height 15
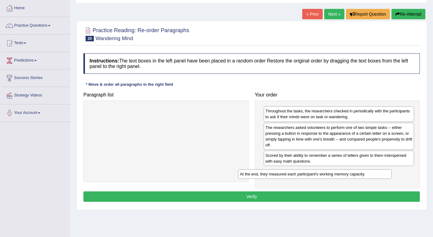
drag, startPoint x: 120, startPoint y: 112, endPoint x: 268, endPoint y: 175, distance: 161.6
click at [268, 175] on div "At the end, they measured each participant's working memory capacity." at bounding box center [315, 173] width 154 height 9
click at [233, 200] on button "Verify" at bounding box center [251, 196] width 337 height 10
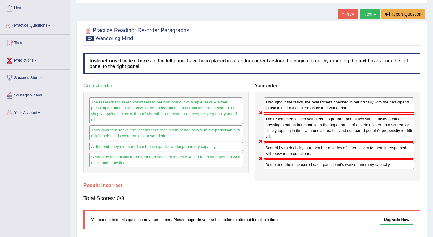
click at [370, 16] on link "Next »" at bounding box center [370, 14] width 20 height 10
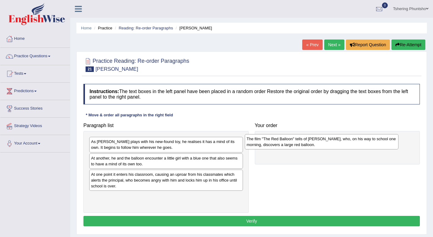
drag, startPoint x: 130, startPoint y: 177, endPoint x: 286, endPoint y: 142, distance: 159.6
click at [286, 142] on div "The film "The Red Balloon" tells of [PERSON_NAME], who, on his way to school on…" at bounding box center [322, 141] width 154 height 15
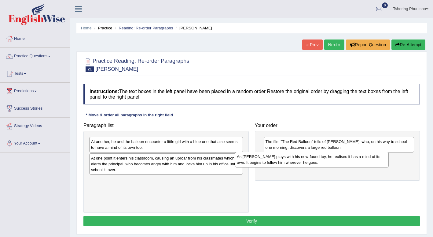
drag, startPoint x: 153, startPoint y: 146, endPoint x: 298, endPoint y: 161, distance: 146.3
click at [298, 161] on div "As [PERSON_NAME] plays with his new-found toy, he realises it has a mind of its…" at bounding box center [312, 159] width 154 height 15
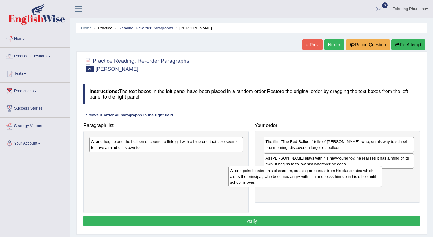
drag, startPoint x: 130, startPoint y: 166, endPoint x: 256, endPoint y: 178, distance: 126.9
click at [269, 178] on div "At one point it enters his classroom, causing an uproar from his classmates whi…" at bounding box center [305, 176] width 154 height 21
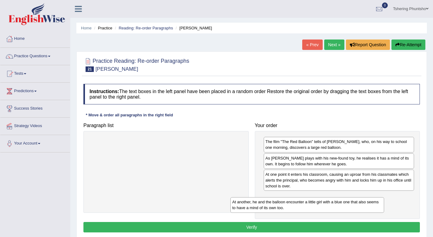
drag, startPoint x: 213, startPoint y: 148, endPoint x: 351, endPoint y: 205, distance: 149.2
click at [351, 205] on div "At another, he and the balloon encounter a little girl with a blue one that als…" at bounding box center [307, 204] width 154 height 15
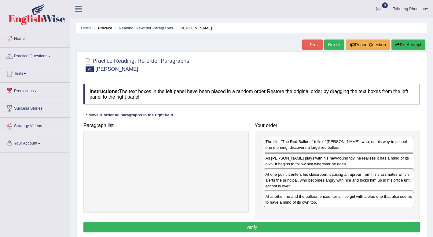
click at [272, 227] on button "Verify" at bounding box center [251, 227] width 337 height 10
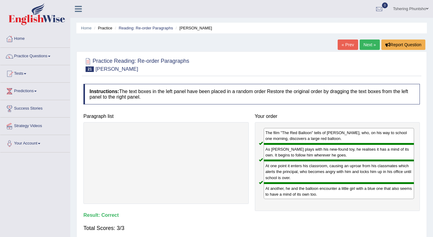
click at [369, 46] on link "Next »" at bounding box center [370, 44] width 20 height 10
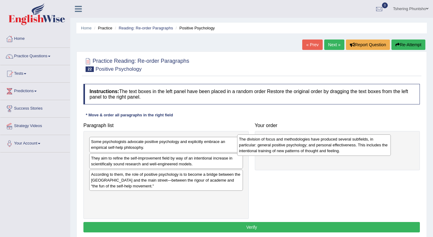
drag, startPoint x: 185, startPoint y: 205, endPoint x: 331, endPoint y: 148, distance: 157.2
click at [332, 148] on div "The division of focus and methodologies have produced several subfields, in par…" at bounding box center [314, 144] width 154 height 21
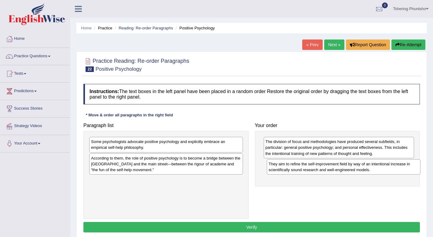
drag, startPoint x: 149, startPoint y: 164, endPoint x: 326, endPoint y: 170, distance: 177.7
click at [326, 170] on div "They aim to refine the self-improvement field by way of an intentional increase…" at bounding box center [344, 166] width 154 height 15
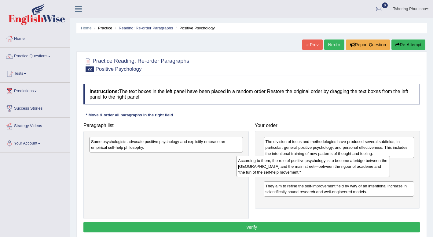
drag, startPoint x: 152, startPoint y: 159, endPoint x: 299, endPoint y: 161, distance: 147.0
click at [299, 161] on div "According to them, the role of positive psychology is to become a bridge betwee…" at bounding box center [313, 166] width 154 height 21
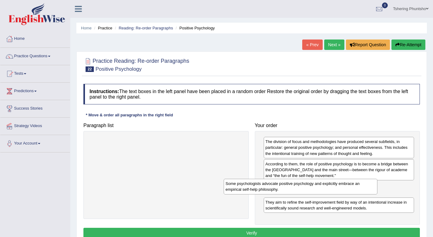
drag, startPoint x: 198, startPoint y: 147, endPoint x: 337, endPoint y: 191, distance: 145.4
click at [337, 191] on div "Some psychologists advocate positive psychology and explicitly embrace an empir…" at bounding box center [301, 185] width 154 height 15
click at [260, 232] on button "Verify" at bounding box center [251, 232] width 337 height 10
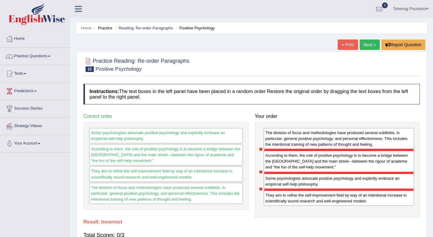
click at [367, 47] on link "Next »" at bounding box center [370, 44] width 20 height 10
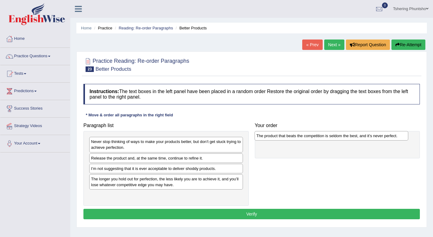
drag, startPoint x: 139, startPoint y: 196, endPoint x: 303, endPoint y: 139, distance: 173.3
click at [303, 138] on div "The product that beats the competition is seldom the best, and it’s never perfe…" at bounding box center [332, 135] width 154 height 9
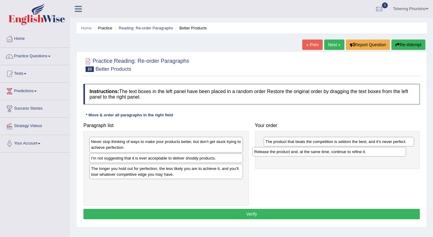
drag, startPoint x: 117, startPoint y: 160, endPoint x: 272, endPoint y: 153, distance: 155.7
click at [272, 153] on div "Release the product and, at the same time, continue to refine it." at bounding box center [329, 151] width 154 height 9
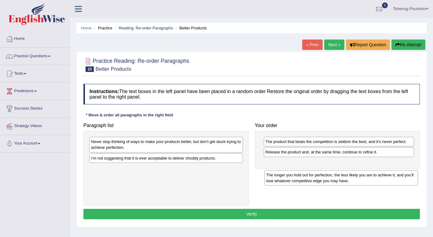
drag, startPoint x: 154, startPoint y: 175, endPoint x: 302, endPoint y: 171, distance: 148.3
click at [302, 171] on div "The longer you hold out for perfection, the less likely you are to achieve it, …" at bounding box center [341, 177] width 154 height 15
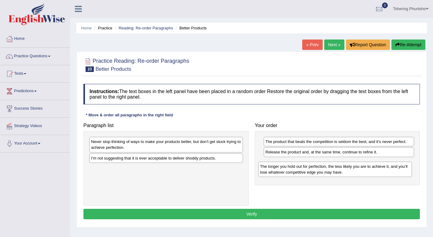
drag, startPoint x: 194, startPoint y: 167, endPoint x: 362, endPoint y: 164, distance: 167.5
click at [362, 164] on div "The longer you hold out for perfection, the less likely you are to achieve it, …" at bounding box center [335, 168] width 154 height 15
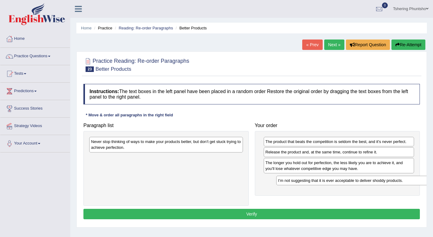
drag, startPoint x: 134, startPoint y: 160, endPoint x: 316, endPoint y: 182, distance: 183.9
click at [316, 182] on div "I’m not suggesting that it is ever acceptable to deliver shoddy products." at bounding box center [353, 179] width 154 height 9
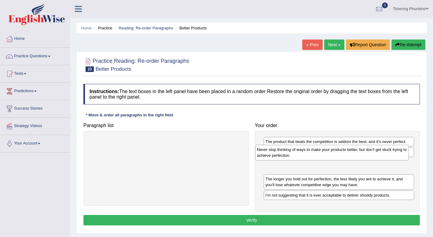
drag, startPoint x: 161, startPoint y: 148, endPoint x: 327, endPoint y: 157, distance: 165.9
click at [327, 156] on div "Never stop thinking of ways to make your products better, but don’t get stuck t…" at bounding box center [332, 152] width 154 height 15
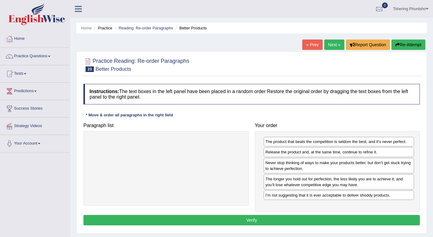
click at [247, 220] on button "Verify" at bounding box center [251, 220] width 337 height 10
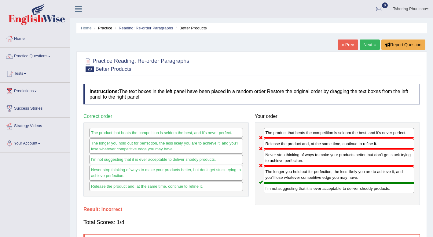
click at [369, 45] on link "Next »" at bounding box center [370, 44] width 20 height 10
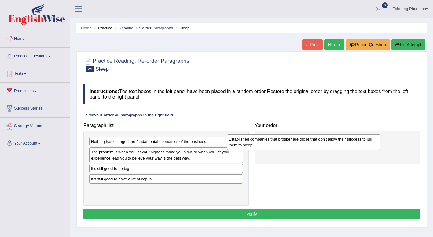
drag, startPoint x: 194, startPoint y: 148, endPoint x: 331, endPoint y: 145, distance: 137.3
click at [331, 145] on div "Established companies that prosper are those that don’t allow their success to …" at bounding box center [304, 141] width 154 height 15
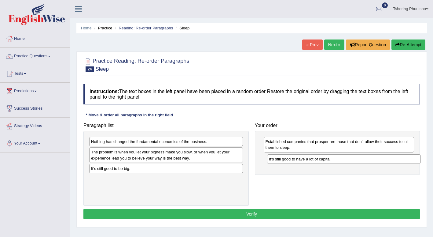
drag, startPoint x: 147, startPoint y: 178, endPoint x: 324, endPoint y: 158, distance: 178.7
click at [324, 158] on div "It’s still good to have a lot of capital." at bounding box center [344, 158] width 154 height 9
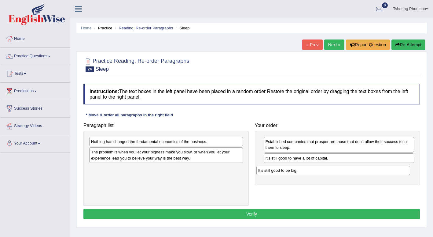
drag, startPoint x: 125, startPoint y: 169, endPoint x: 291, endPoint y: 171, distance: 166.6
click at [292, 171] on div "It’s still good to be big." at bounding box center [333, 169] width 154 height 9
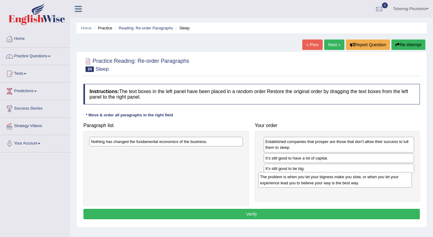
drag, startPoint x: 132, startPoint y: 157, endPoint x: 299, endPoint y: 183, distance: 169.2
click at [300, 182] on div "The problem is when you let your bigness make you slow, or when you let your ex…" at bounding box center [335, 179] width 154 height 15
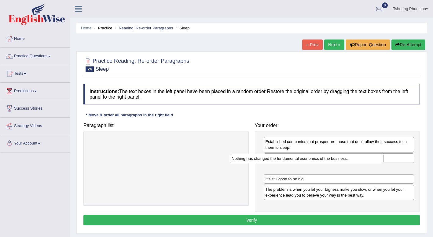
drag, startPoint x: 142, startPoint y: 142, endPoint x: 282, endPoint y: 160, distance: 141.0
click at [282, 159] on div "Nothing has changed the fundamental economics of the business." at bounding box center [307, 157] width 154 height 9
click at [239, 216] on button "Verify" at bounding box center [251, 220] width 337 height 10
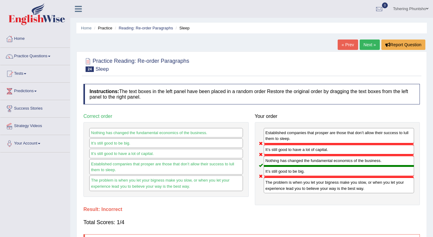
click at [370, 43] on link "Next »" at bounding box center [370, 44] width 20 height 10
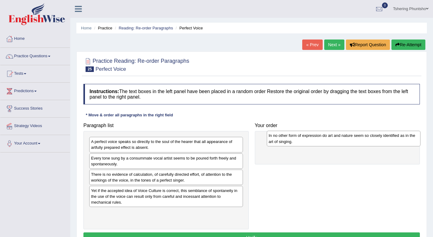
drag, startPoint x: 124, startPoint y: 220, endPoint x: 302, endPoint y: 143, distance: 193.2
click at [302, 143] on div "In no other form of expression do art and nature seem so closely identified as …" at bounding box center [344, 138] width 154 height 15
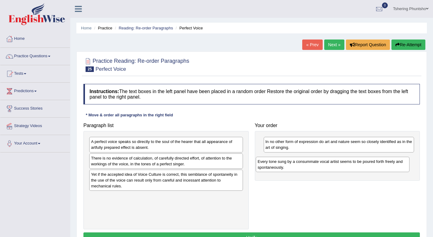
drag, startPoint x: 157, startPoint y: 163, endPoint x: 322, endPoint y: 167, distance: 165.1
click at [324, 166] on div "Every tone sung by a consummate vocal artist seems to be poured forth freely an…" at bounding box center [333, 163] width 154 height 15
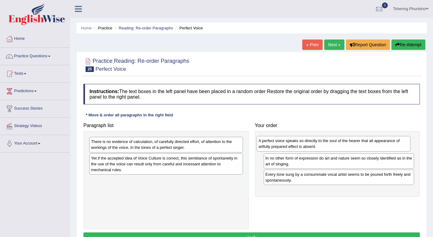
drag, startPoint x: 131, startPoint y: 143, endPoint x: 297, endPoint y: 143, distance: 166.0
click at [297, 143] on div "A perfect voice speaks so directly to the soul of the hearer that all appearanc…" at bounding box center [334, 143] width 154 height 15
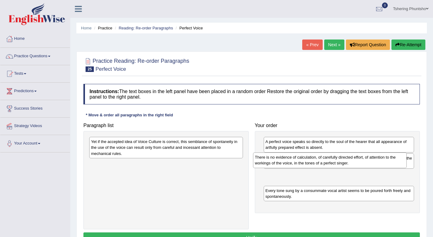
drag, startPoint x: 161, startPoint y: 149, endPoint x: 313, endPoint y: 165, distance: 153.4
click at [322, 164] on div "There is no evidence of calculation, of carefully directed effort, of attention…" at bounding box center [330, 159] width 154 height 15
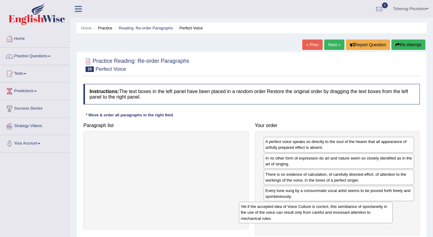
drag, startPoint x: 150, startPoint y: 155, endPoint x: 286, endPoint y: 209, distance: 146.8
click at [287, 210] on div "Yet if the accepted idea of Voice Culture is correct, this semblance of spontan…" at bounding box center [316, 211] width 154 height 21
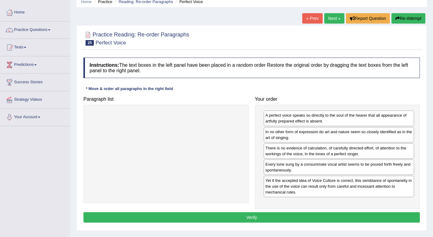
scroll to position [61, 0]
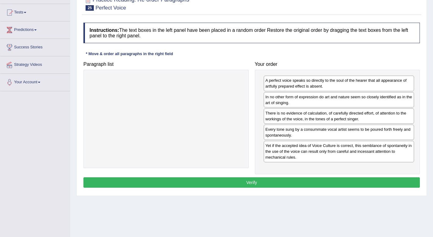
click at [246, 184] on button "Verify" at bounding box center [251, 182] width 337 height 10
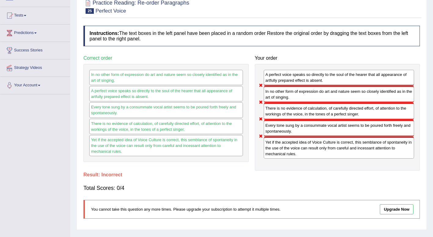
scroll to position [0, 0]
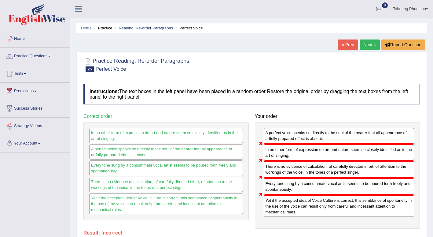
click at [369, 46] on link "Next »" at bounding box center [370, 44] width 20 height 10
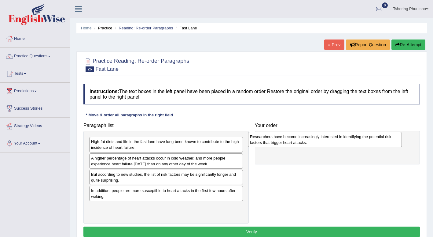
drag, startPoint x: 153, startPoint y: 179, endPoint x: 311, endPoint y: 142, distance: 162.4
click at [312, 142] on div "Researchers have become increasingly interested in identifying the potential ri…" at bounding box center [325, 139] width 154 height 15
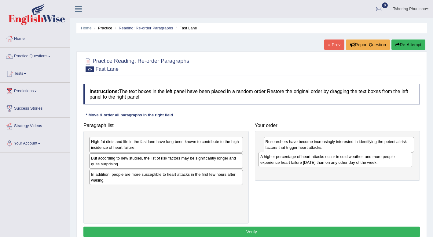
drag, startPoint x: 196, startPoint y: 160, endPoint x: 363, endPoint y: 159, distance: 167.2
click at [363, 159] on div "A higher percentage of heart attacks occur in cold weather, and more people exp…" at bounding box center [336, 159] width 154 height 15
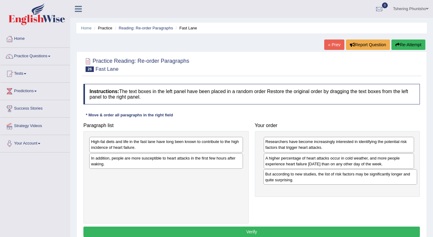
drag, startPoint x: 134, startPoint y: 160, endPoint x: 308, endPoint y: 176, distance: 174.6
click at [309, 176] on div "But according to new studies, the list of risk factors may be significantly lon…" at bounding box center [340, 176] width 154 height 15
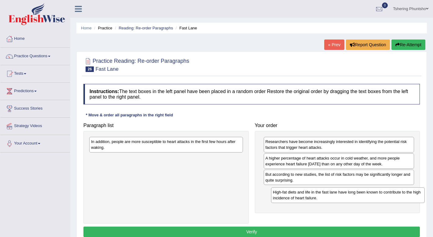
drag, startPoint x: 142, startPoint y: 147, endPoint x: 313, endPoint y: 187, distance: 176.0
click at [314, 188] on div "High-fat diets and life in the fast lane have long been known to contribute to …" at bounding box center [348, 194] width 154 height 15
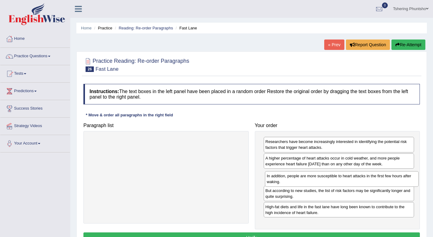
drag, startPoint x: 134, startPoint y: 144, endPoint x: 303, endPoint y: 177, distance: 172.2
click at [303, 177] on div "In addition, people are more susceptible to heart attacks in the first few hour…" at bounding box center [342, 178] width 154 height 15
click at [247, 233] on button "Verify" at bounding box center [251, 237] width 337 height 10
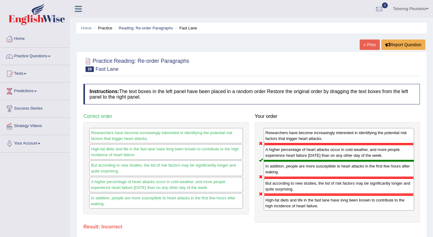
click at [366, 43] on link "« Prev" at bounding box center [370, 44] width 20 height 10
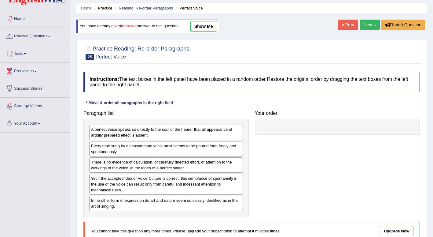
scroll to position [31, 0]
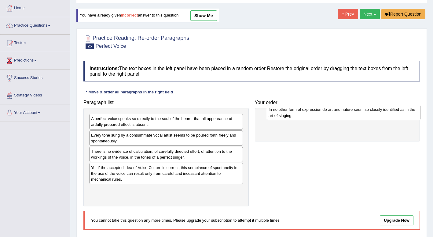
drag, startPoint x: 129, startPoint y: 195, endPoint x: 294, endPoint y: 112, distance: 184.8
click at [294, 112] on div "In no other form of expression do art and nature seem so closely identified as …" at bounding box center [344, 112] width 154 height 15
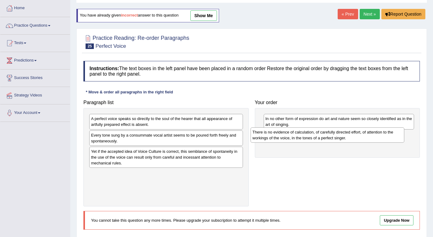
drag, startPoint x: 145, startPoint y: 157, endPoint x: 305, endPoint y: 138, distance: 161.6
click at [306, 138] on div "There is no evidence of calculation, of carefully directed effort, of attention…" at bounding box center [328, 134] width 154 height 15
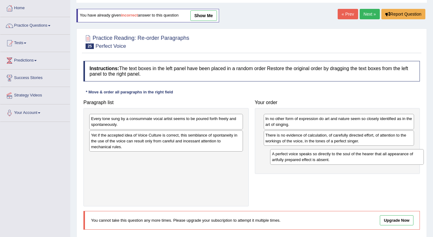
drag, startPoint x: 152, startPoint y: 124, endPoint x: 320, endPoint y: 153, distance: 170.2
click at [320, 153] on div "A perfect voice speaks so directly to the soul of the hearer that all appearanc…" at bounding box center [347, 156] width 154 height 15
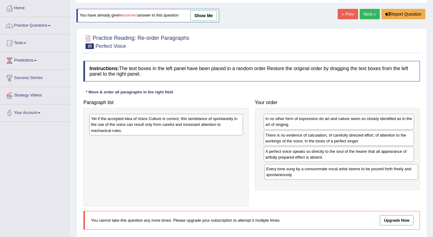
drag, startPoint x: 157, startPoint y: 123, endPoint x: 332, endPoint y: 173, distance: 181.8
click at [332, 173] on div "Every tone sung by a consummate vocal artist seems to be poured forth freely an…" at bounding box center [341, 171] width 154 height 15
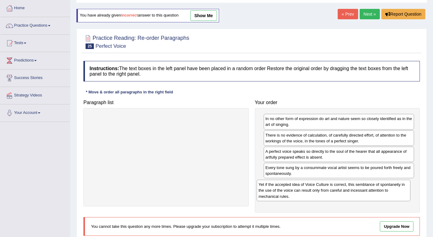
drag, startPoint x: 176, startPoint y: 127, endPoint x: 340, endPoint y: 192, distance: 175.6
click at [343, 192] on div "Yet if the accepted idea of Voice Culture is correct, this semblance of spontan…" at bounding box center [334, 189] width 154 height 21
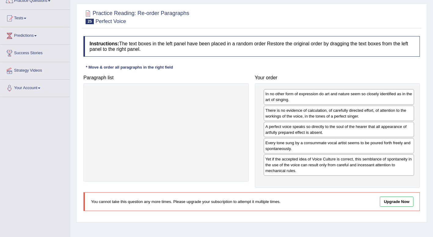
scroll to position [0, 0]
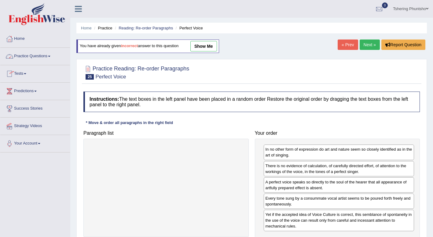
click at [40, 56] on link "Practice Questions" at bounding box center [35, 55] width 70 height 15
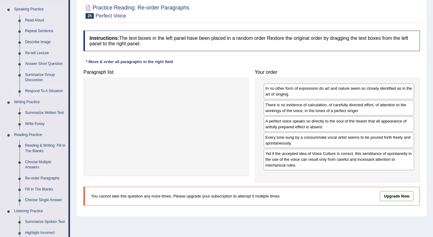
scroll to position [61, 0]
click at [45, 111] on link "Summarize Written Text" at bounding box center [45, 112] width 46 height 11
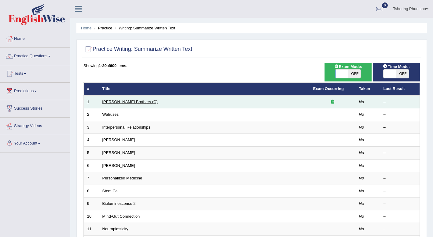
click at [119, 101] on link "[PERSON_NAME] Brothers (C)" at bounding box center [129, 101] width 55 height 5
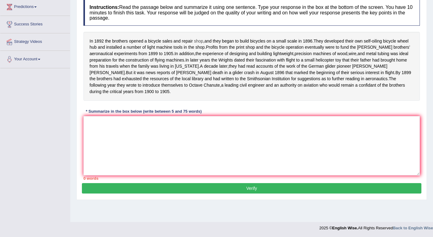
scroll to position [84, 0]
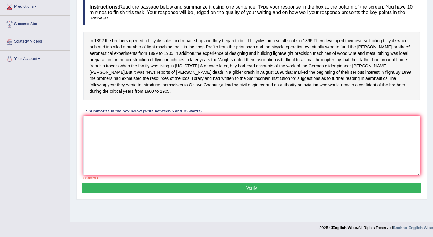
drag, startPoint x: 90, startPoint y: 41, endPoint x: 124, endPoint y: 45, distance: 34.1
click at [136, 42] on div "In 1892 the brothers opened a bicycle sales and repair shop , and they began to…" at bounding box center [251, 65] width 337 height 69
drag, startPoint x: 93, startPoint y: 41, endPoint x: 167, endPoint y: 43, distance: 74.6
click at [167, 43] on div "In 1892 the brothers opened a bicycle sales and repair shop , and they began to…" at bounding box center [251, 65] width 337 height 69
click at [104, 128] on textarea at bounding box center [251, 145] width 337 height 59
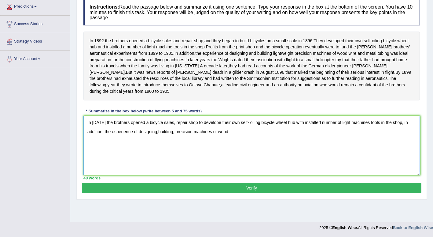
click at [158, 137] on textarea "In 1892 the brothers opened a bicycle sales, repair shop to develope their own …" at bounding box center [251, 145] width 337 height 59
drag, startPoint x: 232, startPoint y: 138, endPoint x: 240, endPoint y: 145, distance: 9.7
click at [232, 139] on textarea "In 1892 the brothers opened a bicycle sales, repair shop to develope their own …" at bounding box center [251, 145] width 337 height 59
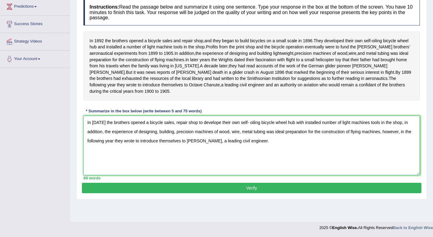
drag, startPoint x: 262, startPoint y: 147, endPoint x: 265, endPoint y: 150, distance: 3.9
click at [262, 147] on textarea "In 1892 the brothers opened a bicycle sales, repair shop to develope their own …" at bounding box center [251, 145] width 337 height 59
type textarea "In 1892 the brothers opened a bicycle sales, repair shop to develope their own …"
click at [247, 193] on button "Verify" at bounding box center [252, 187] width 340 height 10
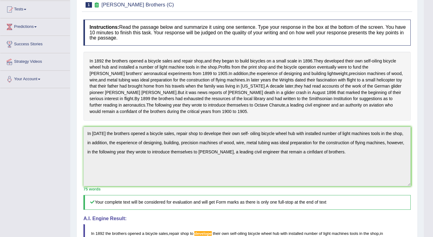
scroll to position [0, 0]
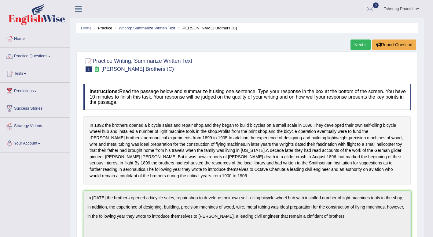
click at [357, 45] on link "Next »" at bounding box center [361, 44] width 20 height 10
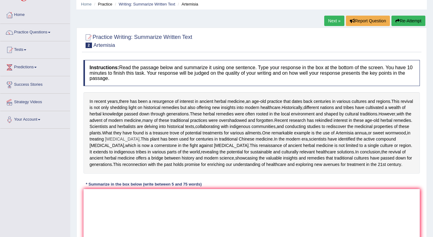
scroll to position [92, 0]
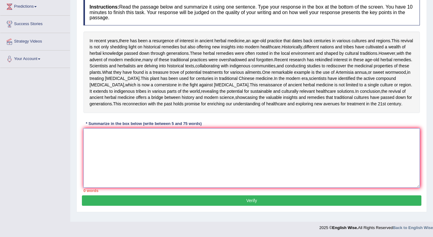
click at [93, 181] on textarea at bounding box center [251, 157] width 337 height 59
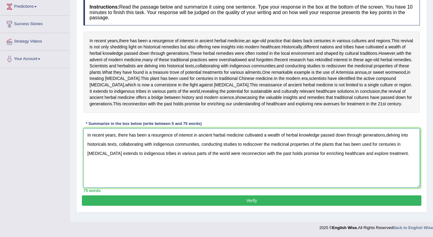
type textarea "In recent years, there has been a resurgence of interest in ancient harbal medi…"
click at [232, 205] on button "Verify" at bounding box center [252, 200] width 340 height 10
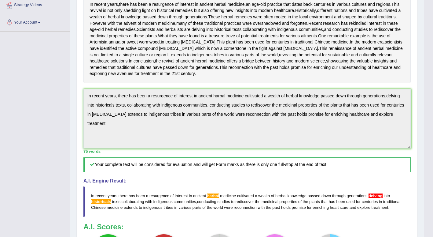
scroll to position [0, 0]
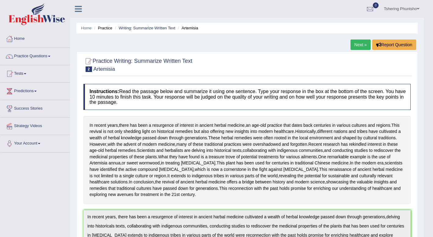
click at [358, 45] on link "Next »" at bounding box center [361, 44] width 20 height 10
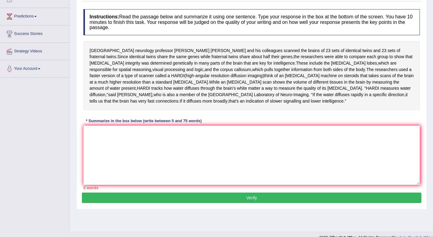
scroll to position [84, 0]
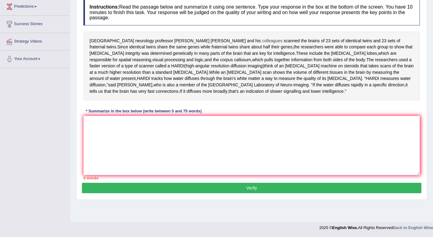
drag, startPoint x: 90, startPoint y: 40, endPoint x: 196, endPoint y: 44, distance: 105.8
click at [196, 43] on div "UCLA neurology professor Paul Thompson and his colleagues scanned the brains of…" at bounding box center [251, 65] width 337 height 69
drag, startPoint x: 256, startPoint y: 40, endPoint x: 223, endPoint y: 48, distance: 34.2
click at [233, 44] on div "UCLA neurology professor Paul Thompson and his colleagues scanned the brains of…" at bounding box center [251, 65] width 337 height 69
click at [99, 117] on textarea at bounding box center [251, 145] width 337 height 59
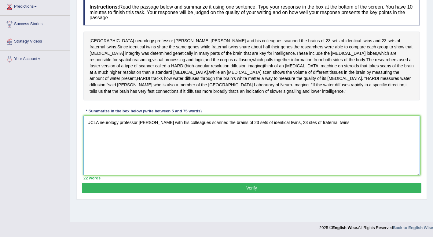
click at [309, 116] on textarea "UCLA neurology professor Paul Thompson with his colleagues scanned the brains o…" at bounding box center [251, 145] width 337 height 59
click at [348, 116] on textarea "UCLA neurology professor Paul Thompson with his colleagues scanned the brains o…" at bounding box center [251, 145] width 337 height 59
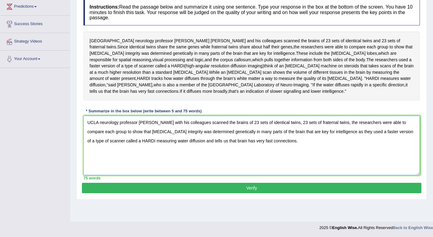
type textarea "UCLA neurology professor Paul Thompson with his colleagues scanned the brains o…"
click at [247, 183] on button "Verify" at bounding box center [252, 187] width 340 height 10
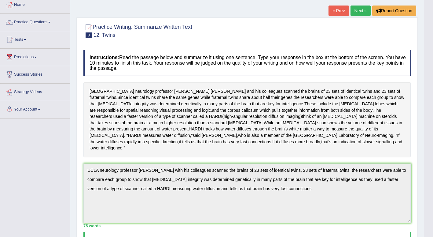
scroll to position [0, 0]
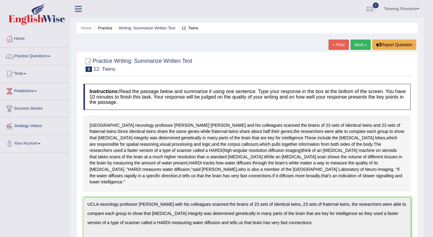
click at [358, 46] on link "Next »" at bounding box center [361, 44] width 20 height 10
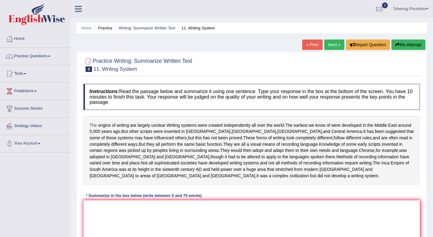
click at [90, 127] on span "The" at bounding box center [93, 125] width 7 height 6
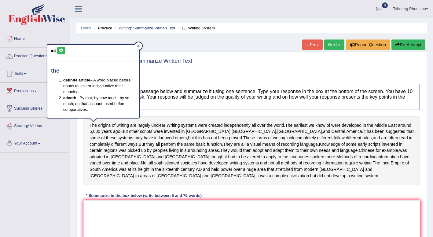
click at [138, 46] on icon at bounding box center [138, 46] width 3 height 3
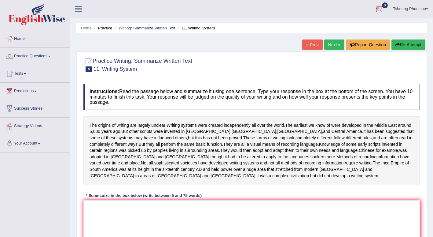
click at [396, 9] on link "Tshering Phuntsho" at bounding box center [410, 8] width 45 height 16
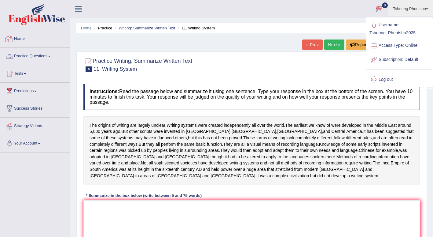
click at [13, 37] on div at bounding box center [9, 38] width 9 height 9
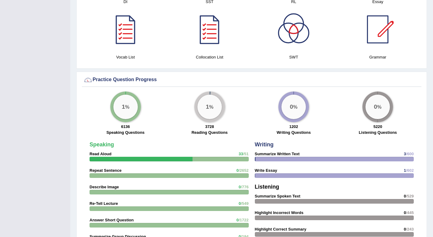
scroll to position [489, 0]
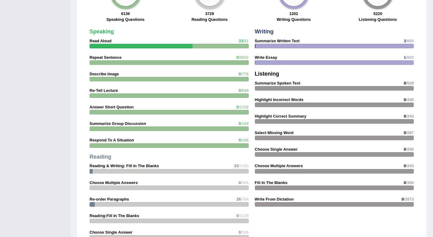
click at [268, 200] on strong "Write From Dictation" at bounding box center [274, 199] width 39 height 5
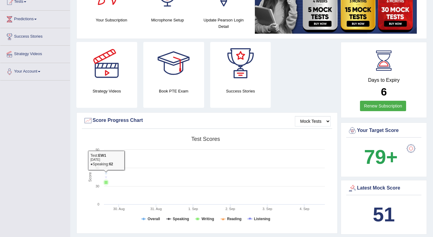
scroll to position [31, 0]
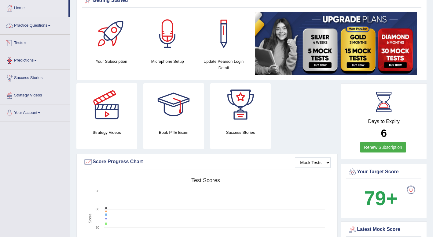
click at [25, 26] on link "Practice Questions" at bounding box center [35, 24] width 70 height 15
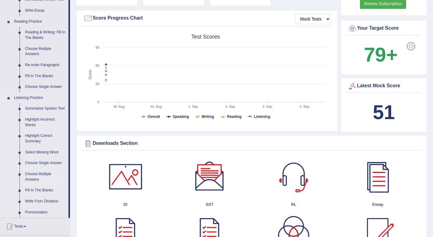
scroll to position [336, 0]
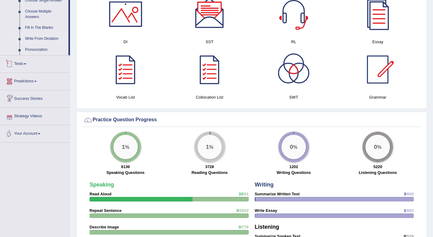
click at [38, 39] on link "Write From Dictation" at bounding box center [45, 38] width 46 height 11
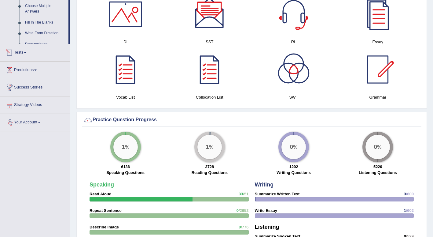
scroll to position [204, 0]
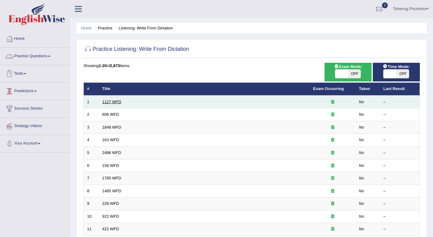
click at [112, 103] on link "1127 WFD" at bounding box center [111, 101] width 19 height 5
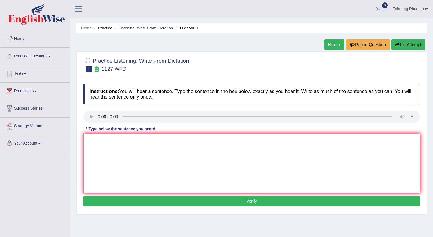
click at [98, 140] on textarea at bounding box center [251, 162] width 337 height 59
click at [93, 142] on textarea at bounding box center [251, 162] width 337 height 59
type textarea "A University degree is a requirement to entry many levels."
click at [244, 201] on button "Verify" at bounding box center [251, 201] width 337 height 10
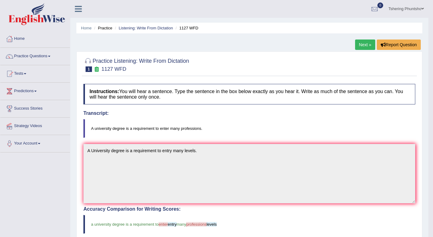
click at [367, 45] on link "Next »" at bounding box center [365, 44] width 20 height 10
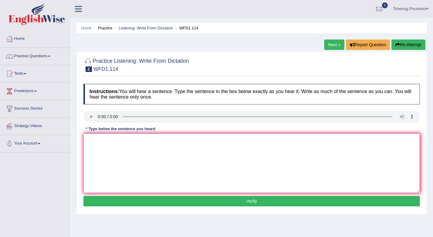
click at [89, 144] on textarea at bounding box center [251, 162] width 337 height 59
type textarea "The authors early works are the most experimental with less phenomenal."
click at [234, 201] on button "Verify" at bounding box center [251, 201] width 337 height 10
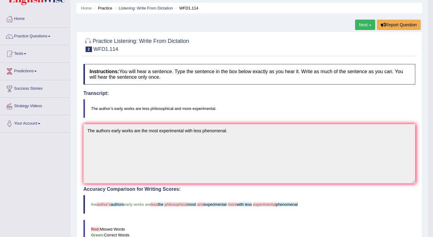
scroll to position [1, 0]
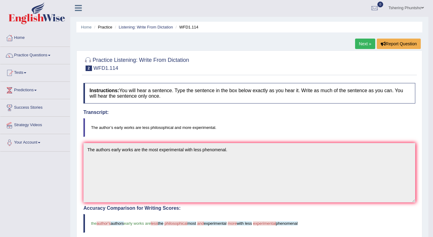
click at [369, 42] on link "Next »" at bounding box center [365, 44] width 20 height 10
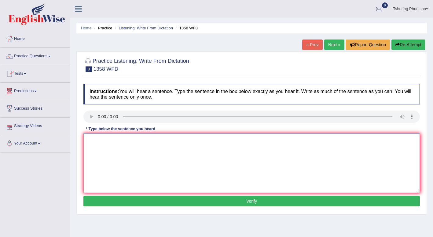
click at [106, 142] on textarea at bounding box center [251, 162] width 337 height 59
type textarea "Communication skills have become more important in recent years."
click at [237, 203] on button "Verify" at bounding box center [251, 201] width 337 height 10
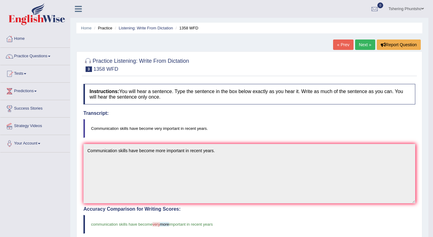
click at [403, 9] on link "Tshering Phuntsho" at bounding box center [406, 8] width 45 height 16
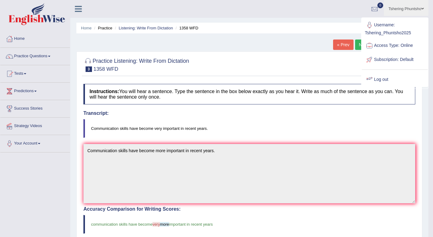
click at [381, 77] on link "Log out" at bounding box center [395, 79] width 66 height 14
